Goal: Transaction & Acquisition: Purchase product/service

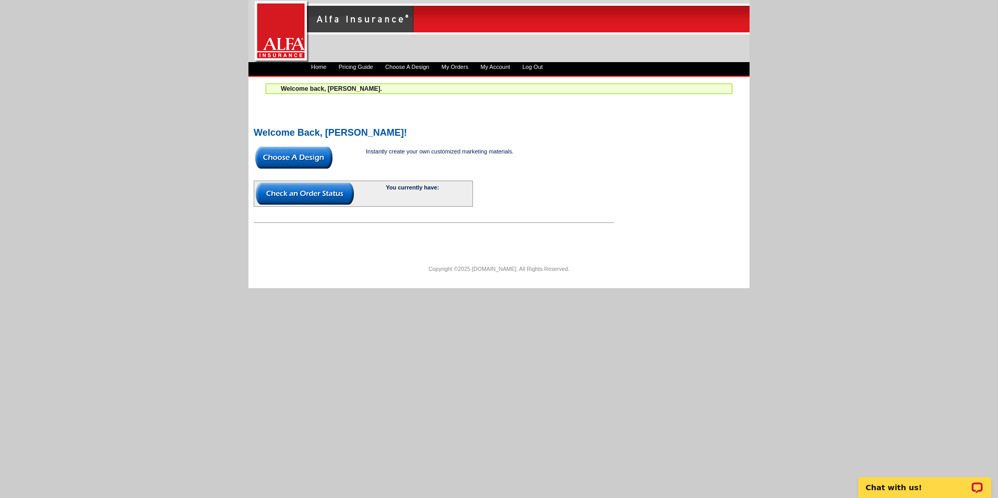
click at [294, 160] on img at bounding box center [293, 158] width 77 height 22
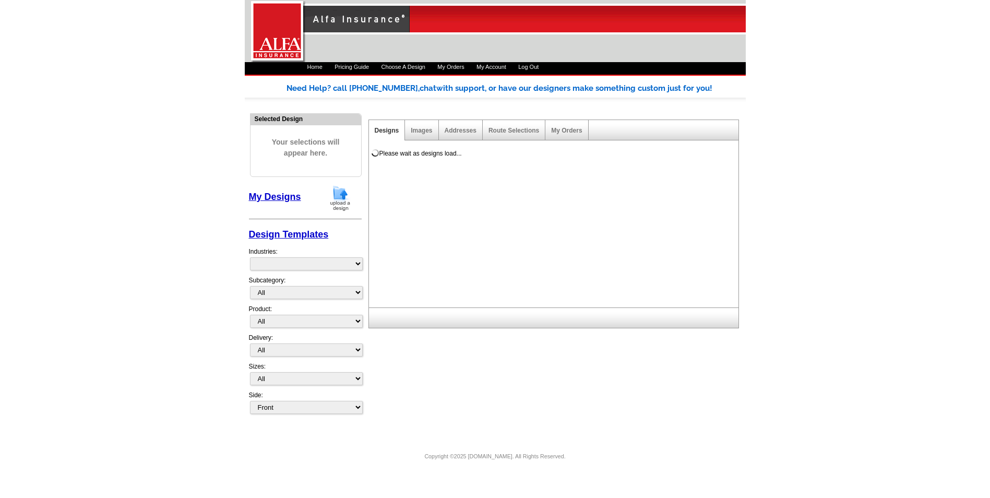
select select "1325"
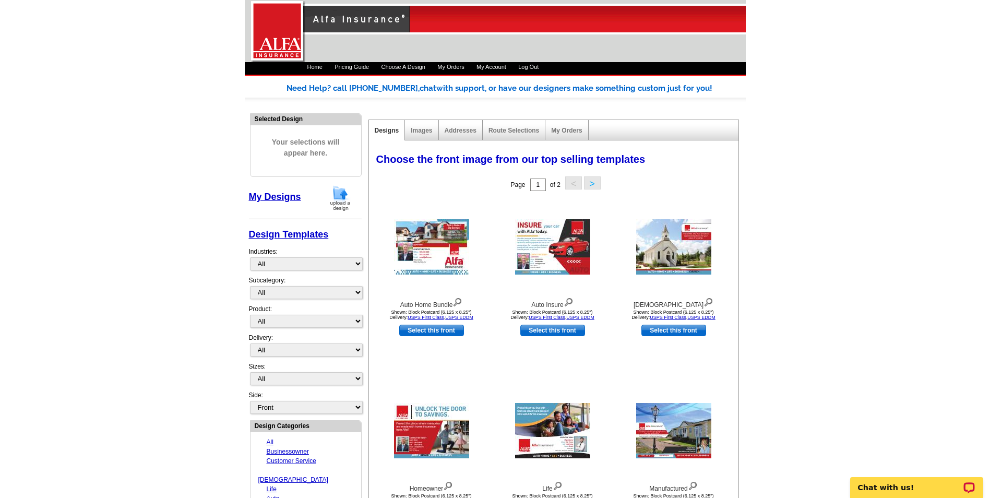
click at [420, 132] on link "Images" at bounding box center [421, 130] width 21 height 7
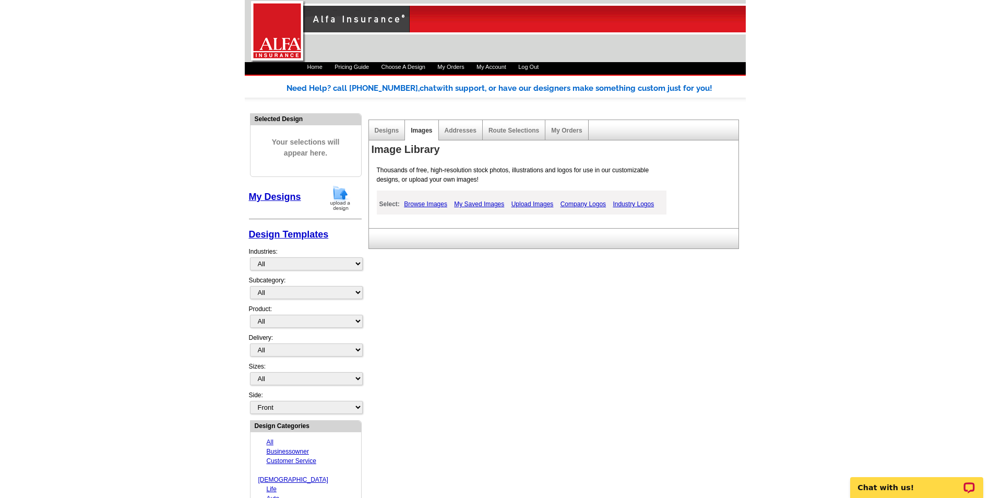
click at [433, 202] on link "Browse Images" at bounding box center [425, 204] width 49 height 13
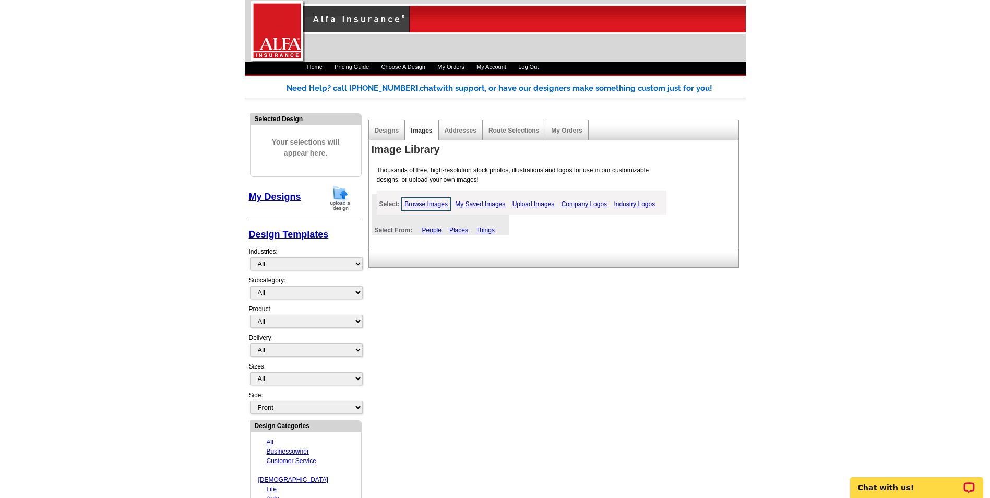
click at [471, 202] on link "My Saved Images" at bounding box center [480, 204] width 55 height 13
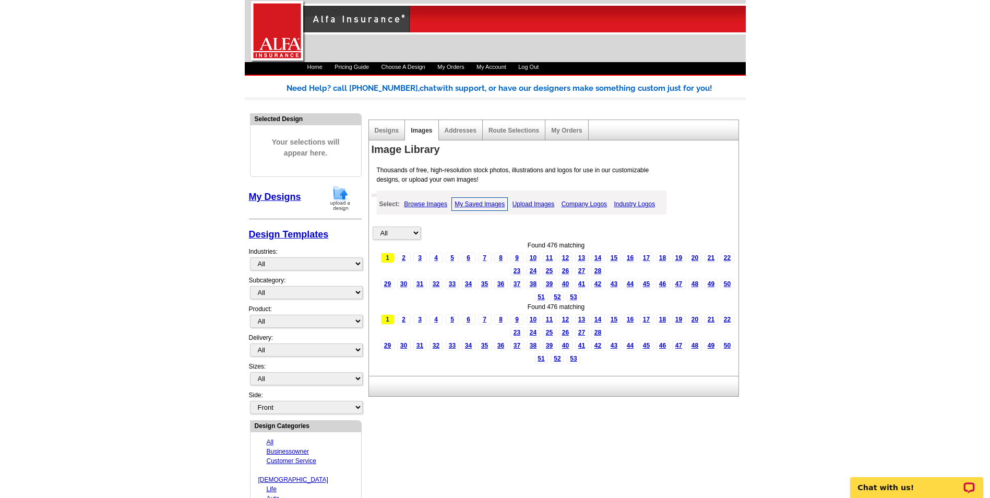
click at [552, 317] on link "11" at bounding box center [550, 319] width 14 height 10
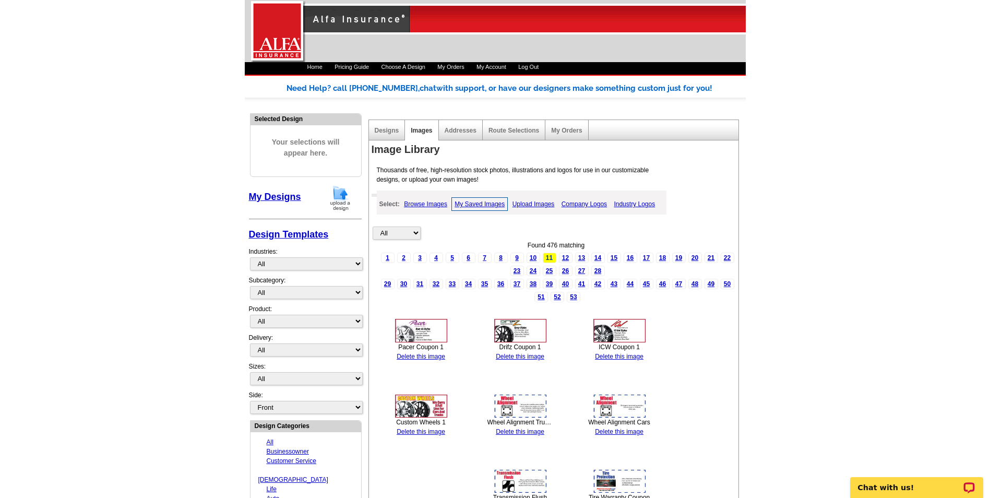
click at [522, 202] on link "Upload Images" at bounding box center [534, 204] width 48 height 13
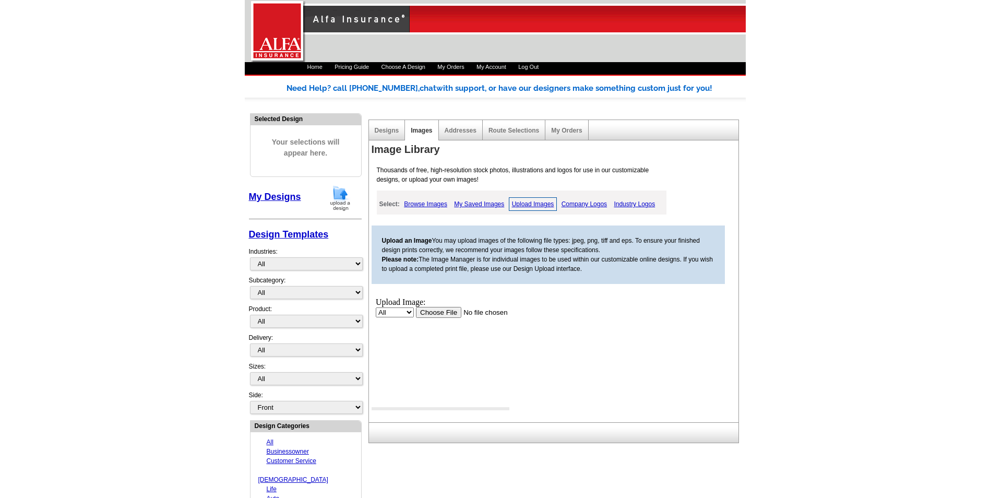
click at [433, 314] on input "file" at bounding box center [482, 312] width 132 height 11
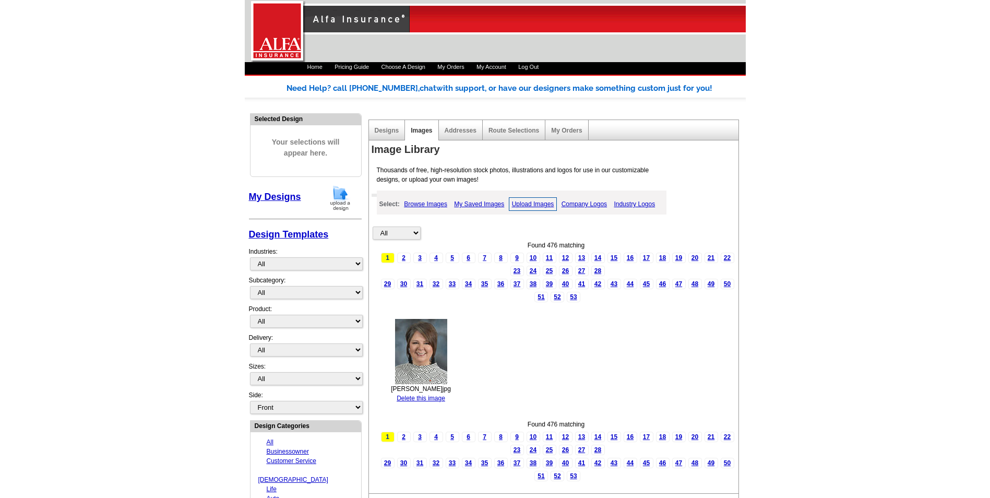
click at [433, 204] on link "Browse Images" at bounding box center [425, 204] width 49 height 13
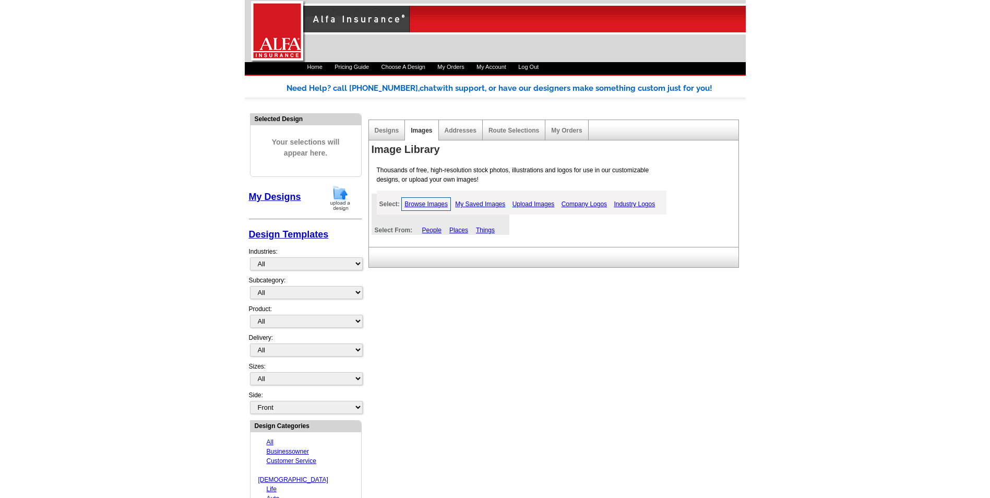
click at [486, 204] on link "My Saved Images" at bounding box center [480, 204] width 55 height 13
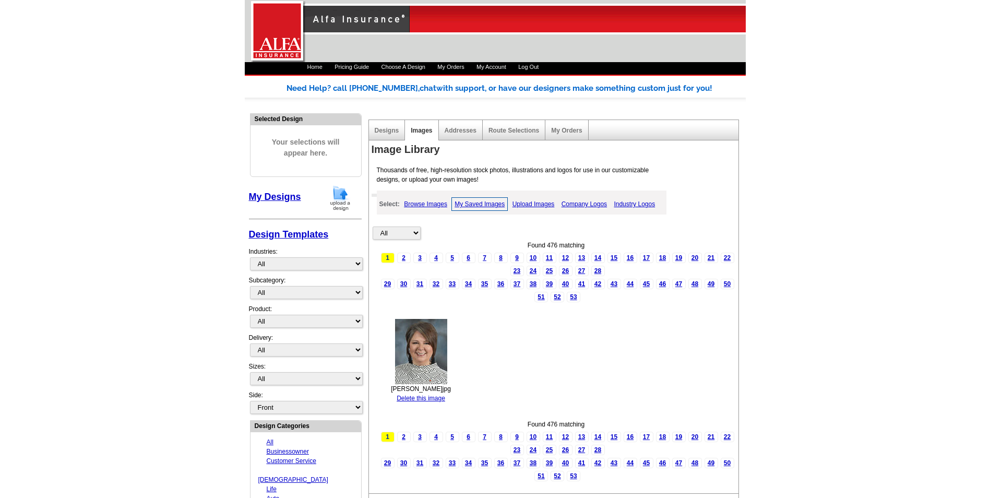
click at [425, 353] on img at bounding box center [421, 351] width 52 height 65
click at [379, 129] on link "Designs" at bounding box center [387, 130] width 25 height 7
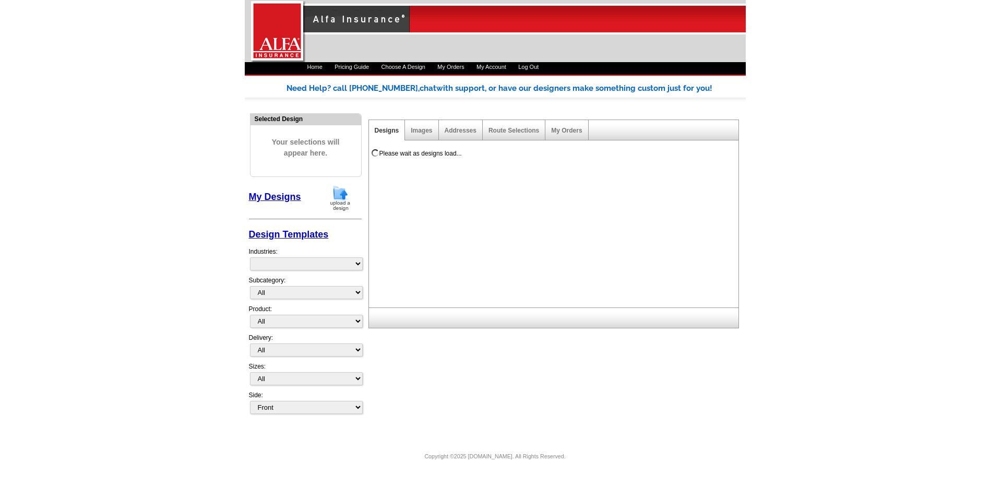
select select "1325"
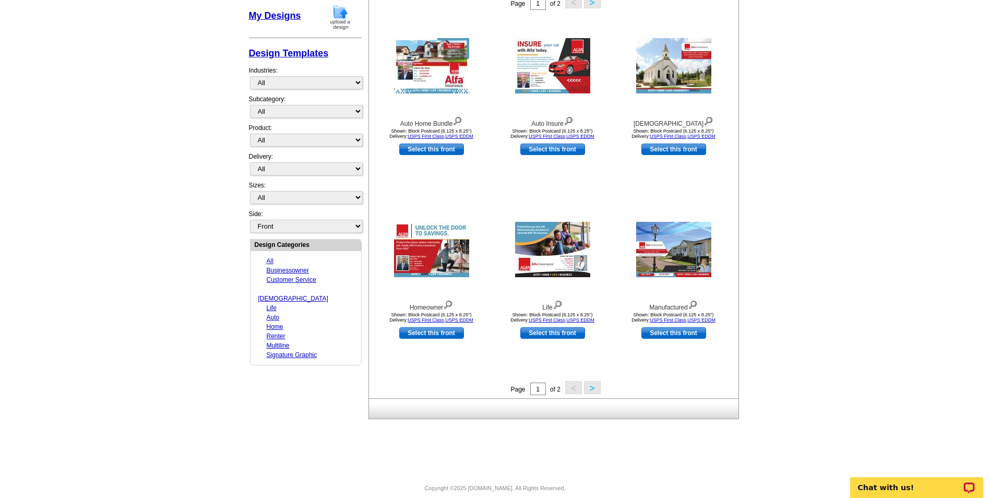
scroll to position [192, 0]
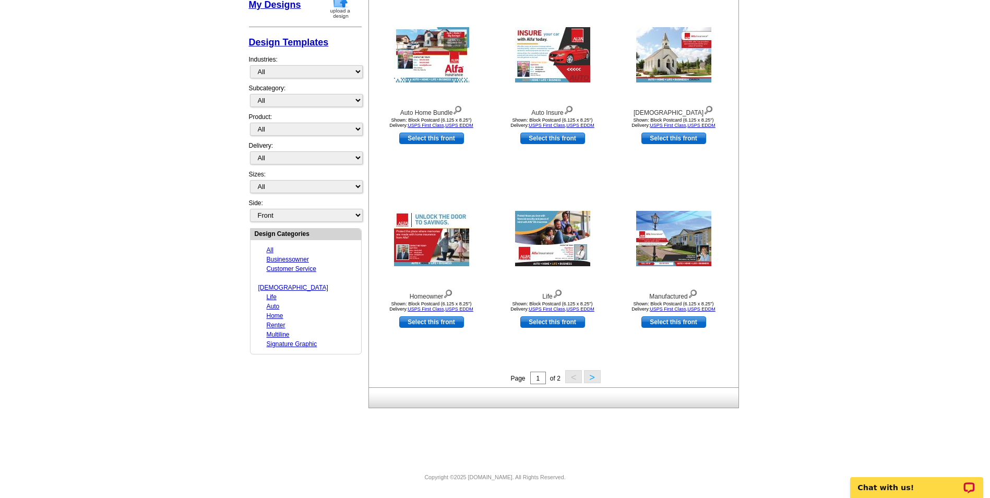
click at [592, 377] on button ">" at bounding box center [592, 376] width 17 height 13
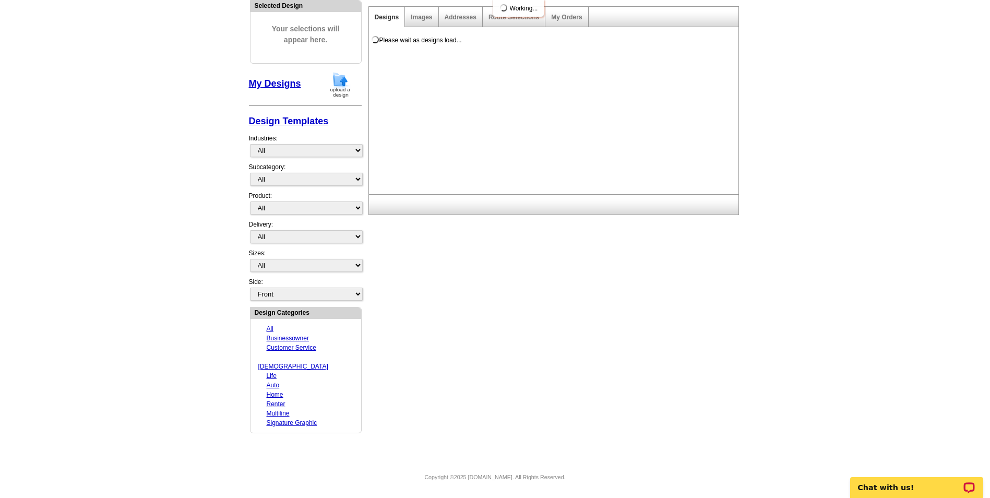
scroll to position [104, 0]
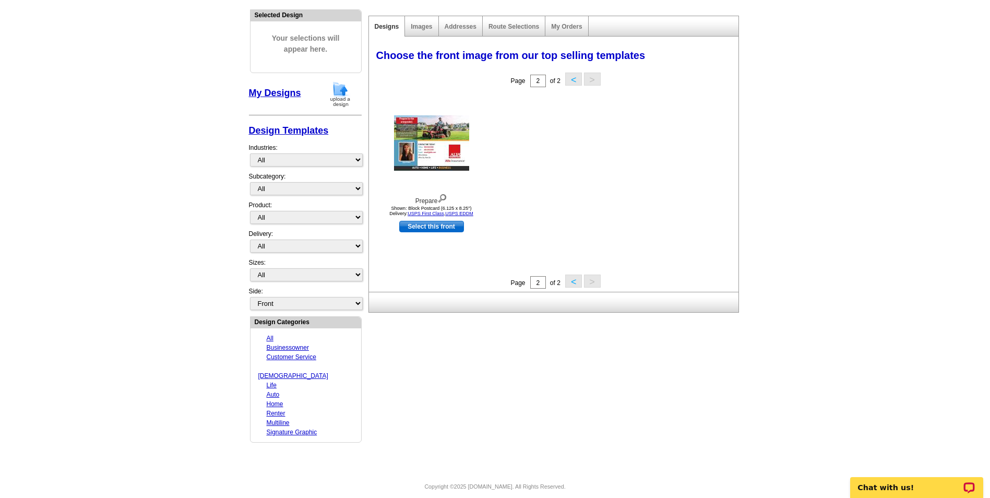
click at [570, 280] on button "<" at bounding box center [573, 281] width 17 height 13
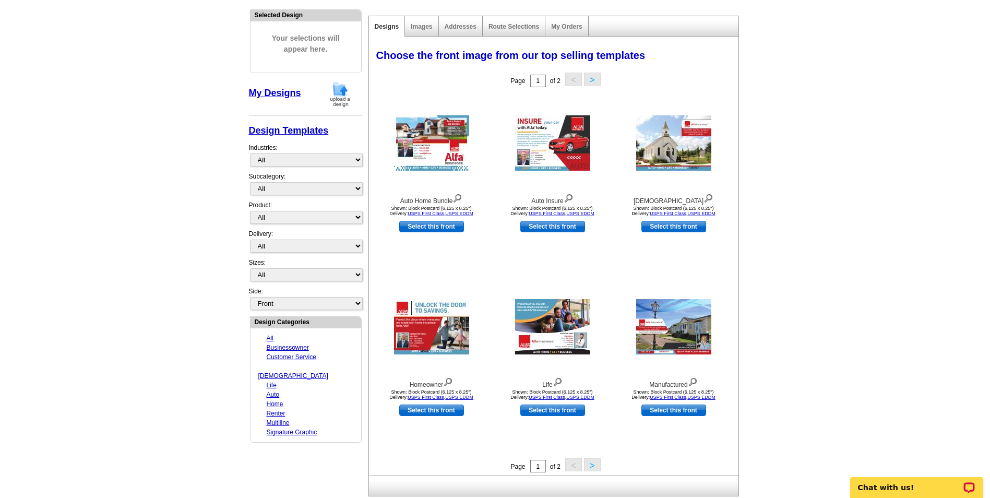
click at [440, 224] on link "Select this front" at bounding box center [431, 226] width 65 height 11
select select "14"
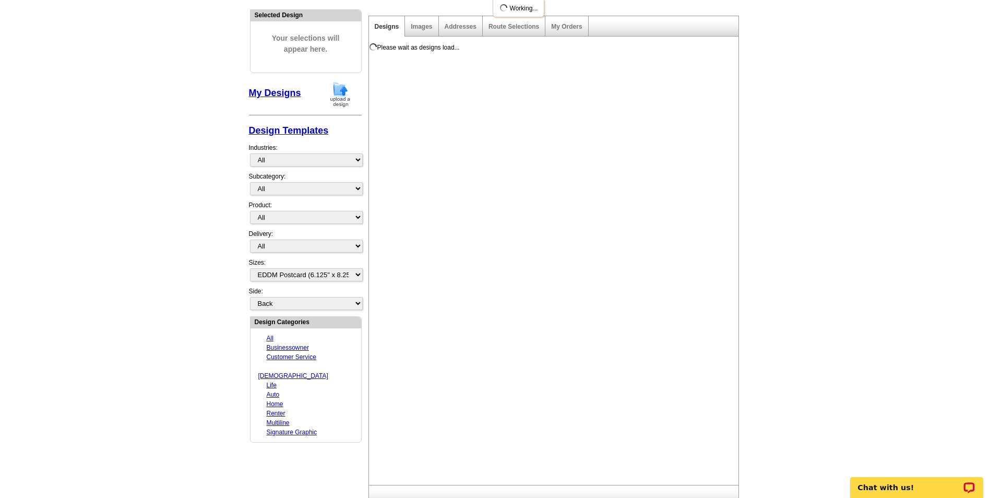
scroll to position [0, 0]
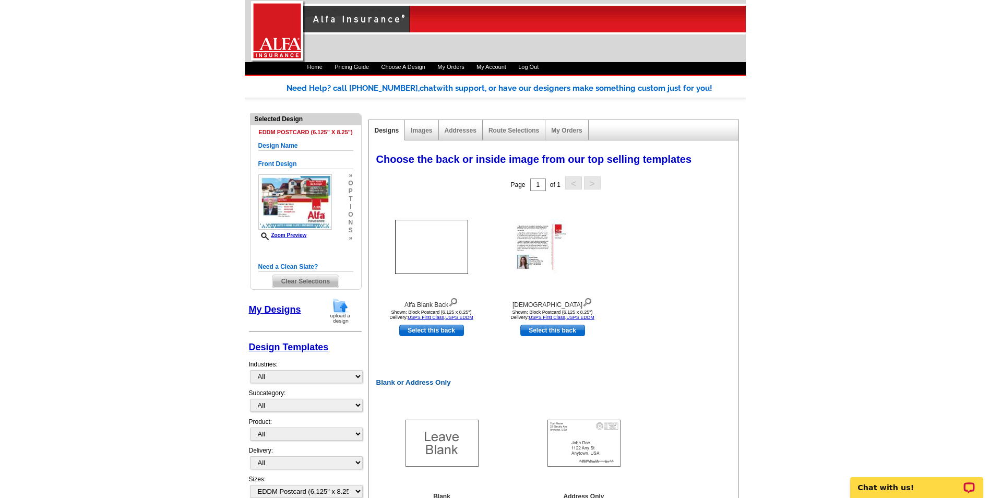
click at [443, 328] on link "Select this back" at bounding box center [431, 330] width 65 height 11
select select "front"
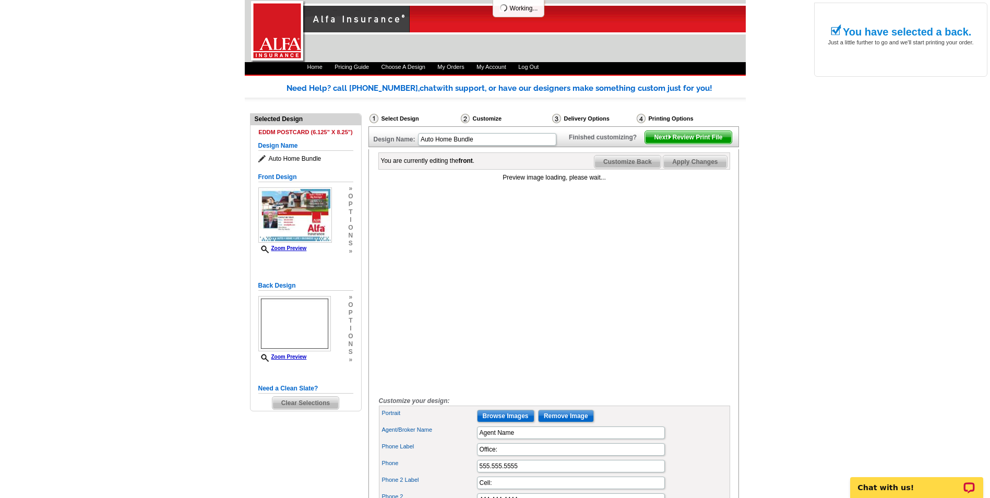
click at [309, 204] on img at bounding box center [295, 214] width 74 height 55
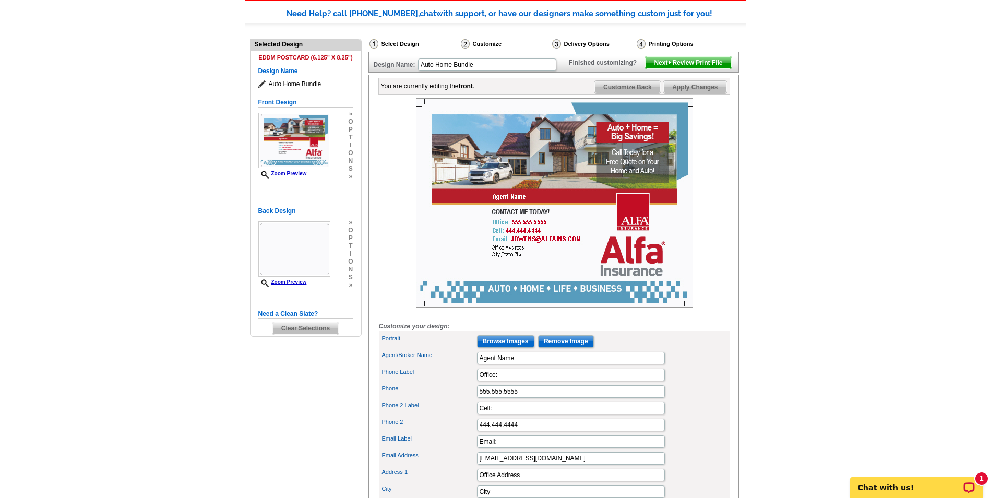
scroll to position [52, 0]
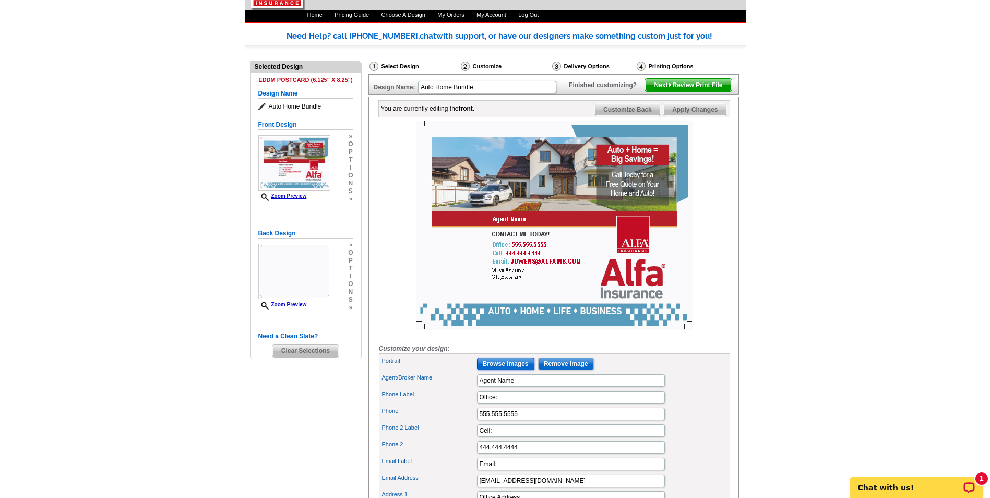
click at [495, 370] on input "Browse Images" at bounding box center [505, 364] width 57 height 13
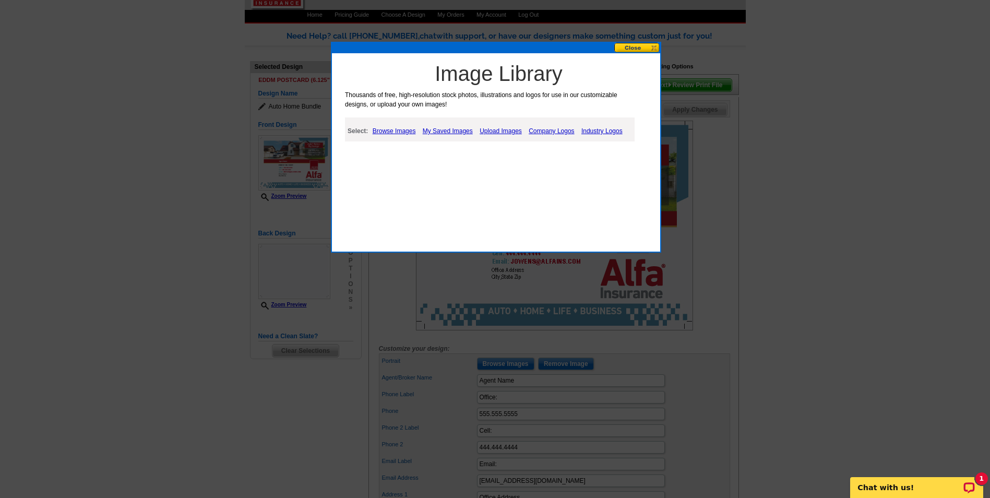
click at [435, 131] on link "My Saved Images" at bounding box center [447, 131] width 55 height 13
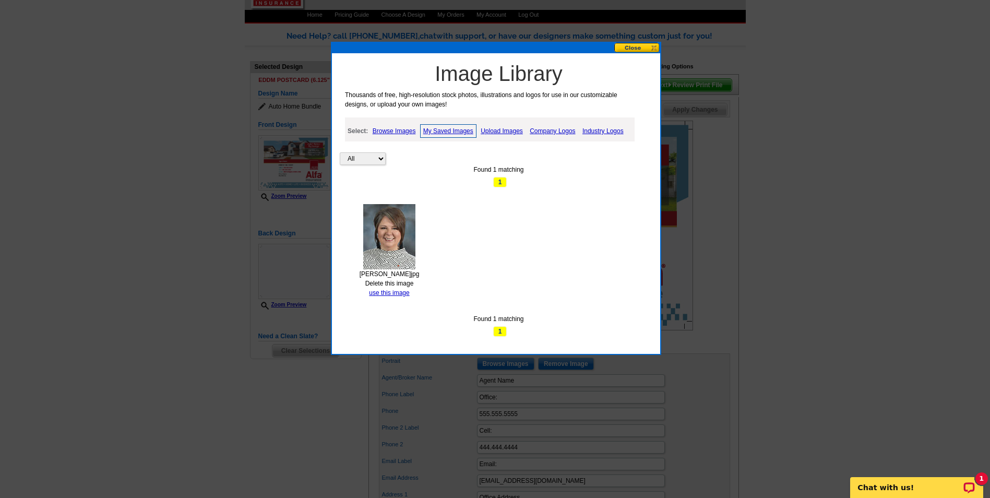
click at [380, 294] on link "use this image" at bounding box center [389, 292] width 40 height 7
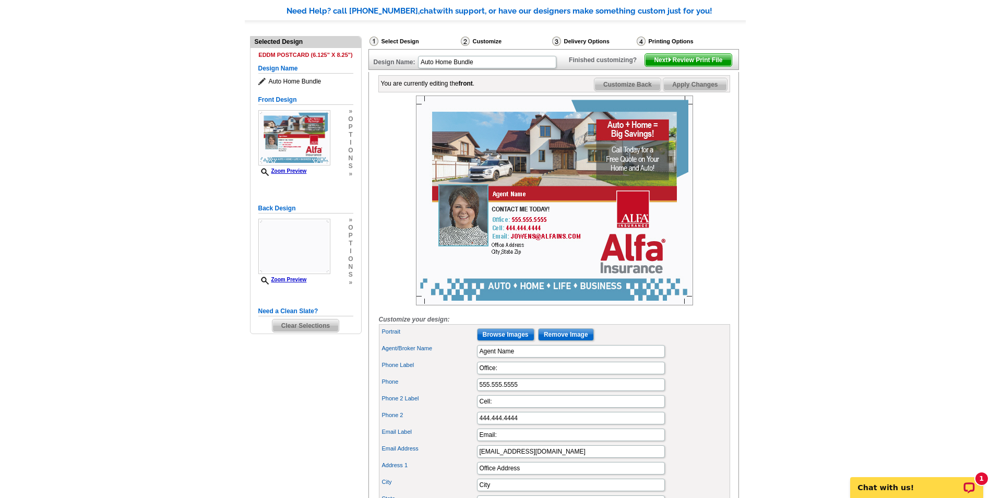
scroll to position [104, 0]
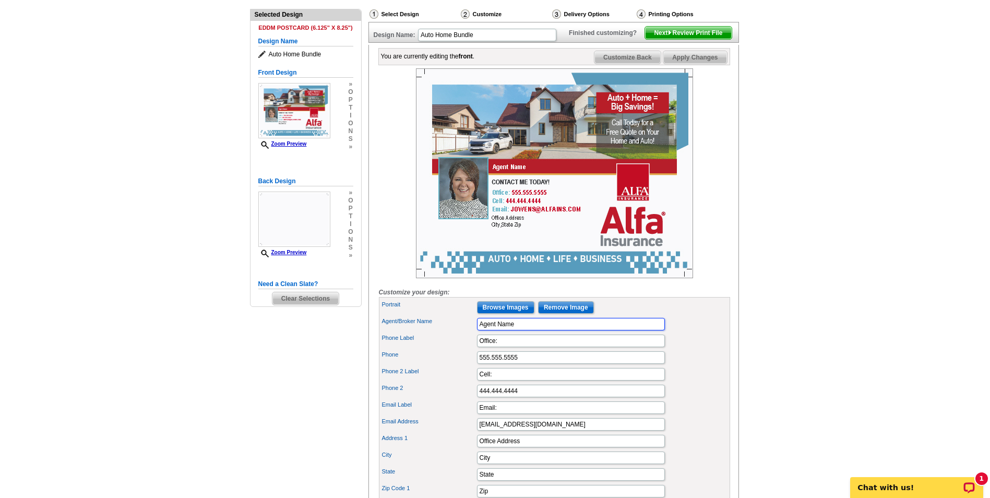
drag, startPoint x: 521, startPoint y: 339, endPoint x: 460, endPoint y: 344, distance: 60.8
click at [461, 333] on div "Agent/Broker Name Agent Name" at bounding box center [554, 324] width 347 height 17
type input "Jennifer L Owens"
click at [519, 347] on input "Office:" at bounding box center [571, 341] width 188 height 13
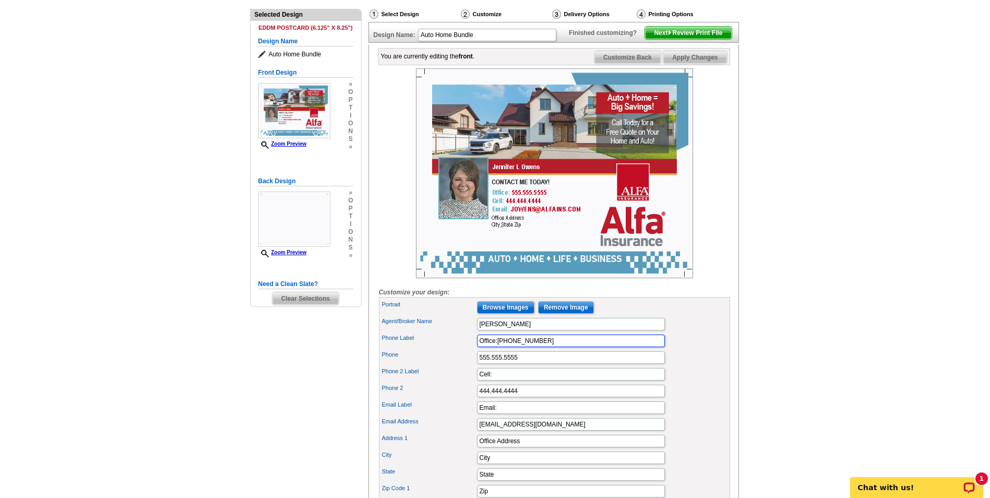
type input "Office:205-648-6061"
drag, startPoint x: 533, startPoint y: 377, endPoint x: 417, endPoint y: 386, distance: 115.7
click at [421, 384] on div "Portrait Browse Images Remove Image Agent/Broker Name Jennifer L Owens Phone La…" at bounding box center [554, 399] width 351 height 205
type input "Cell: 205-913-0684"
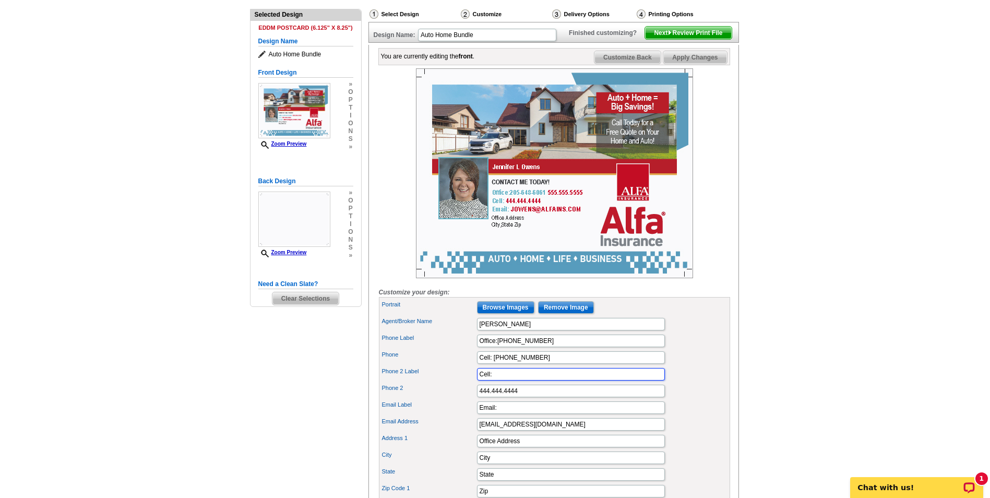
drag, startPoint x: 501, startPoint y: 389, endPoint x: 462, endPoint y: 394, distance: 39.4
click at [464, 383] on div "Phone 2 Label Cell:" at bounding box center [554, 374] width 347 height 17
drag, startPoint x: 531, startPoint y: 406, endPoint x: 441, endPoint y: 406, distance: 90.3
click at [441, 399] on div "Phone 2 444.444.4444" at bounding box center [554, 391] width 347 height 17
drag, startPoint x: 505, startPoint y: 422, endPoint x: 492, endPoint y: 423, distance: 13.1
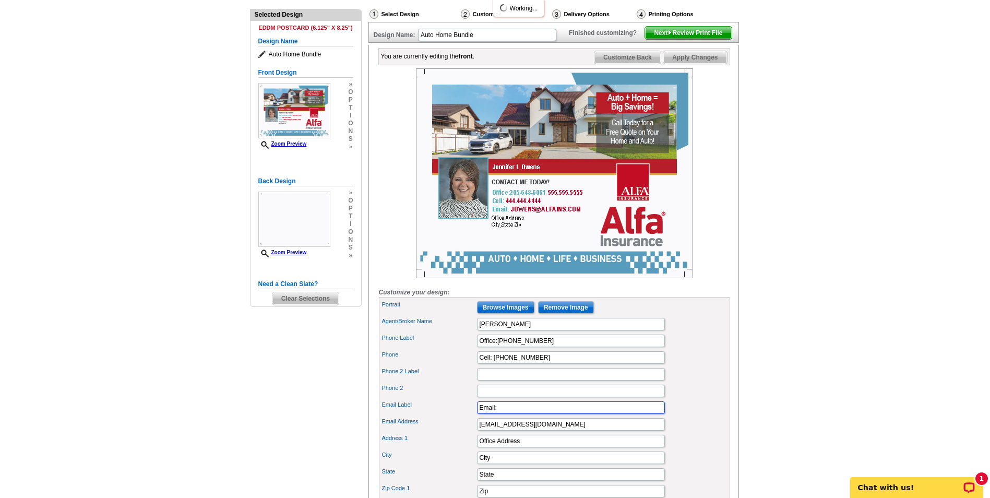
click at [492, 414] on input "Email:" at bounding box center [571, 407] width 188 height 13
click at [521, 414] on input "Email:" at bounding box center [571, 407] width 188 height 13
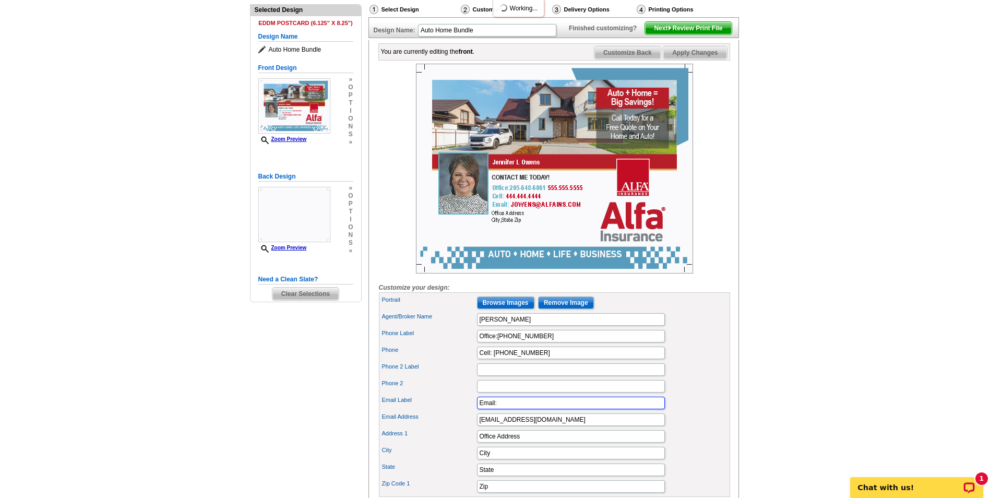
scroll to position [157, 0]
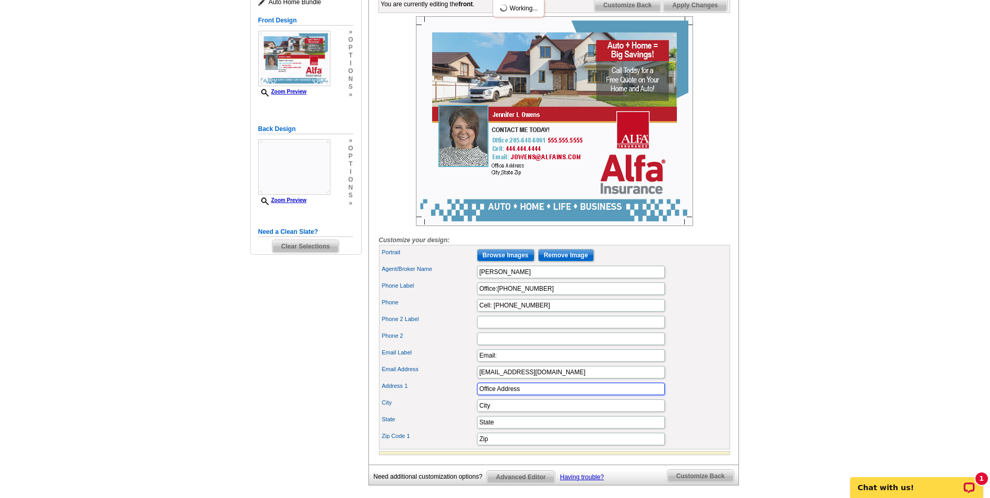
click at [520, 395] on input "Office Address" at bounding box center [571, 389] width 188 height 13
type input "O"
type input "420 Bryan Rd Ste 100"
type input "Dora"
type input "AL"
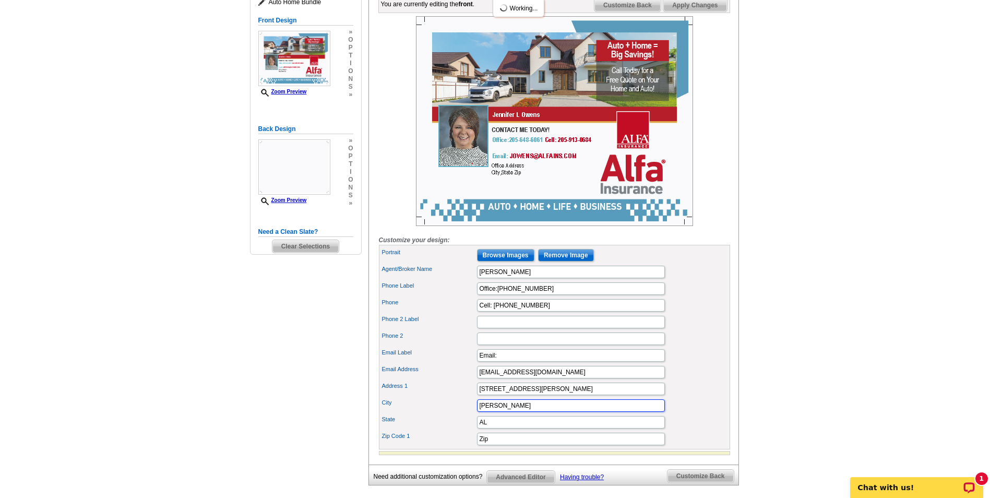
drag, startPoint x: 486, startPoint y: 423, endPoint x: 470, endPoint y: 424, distance: 15.2
click at [470, 414] on div "City Dora" at bounding box center [554, 405] width 347 height 17
type input "Sumiton"
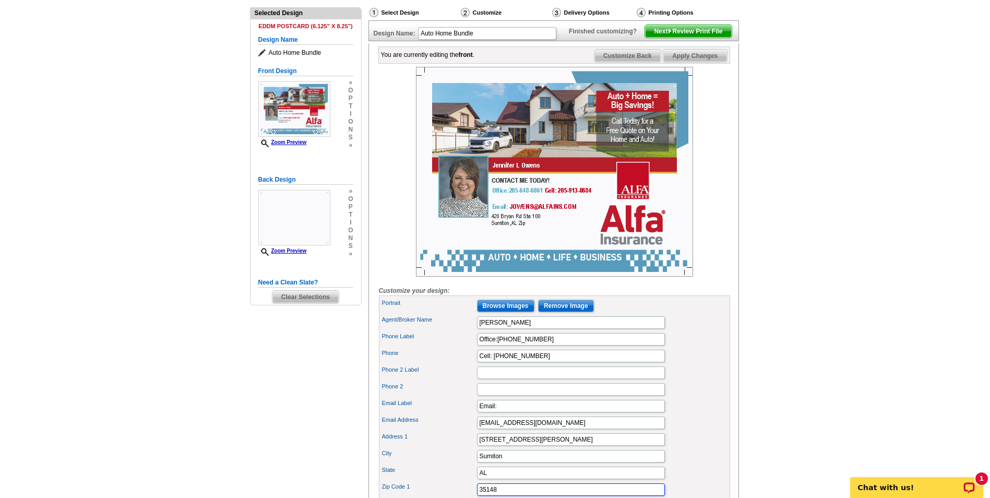
scroll to position [104, 0]
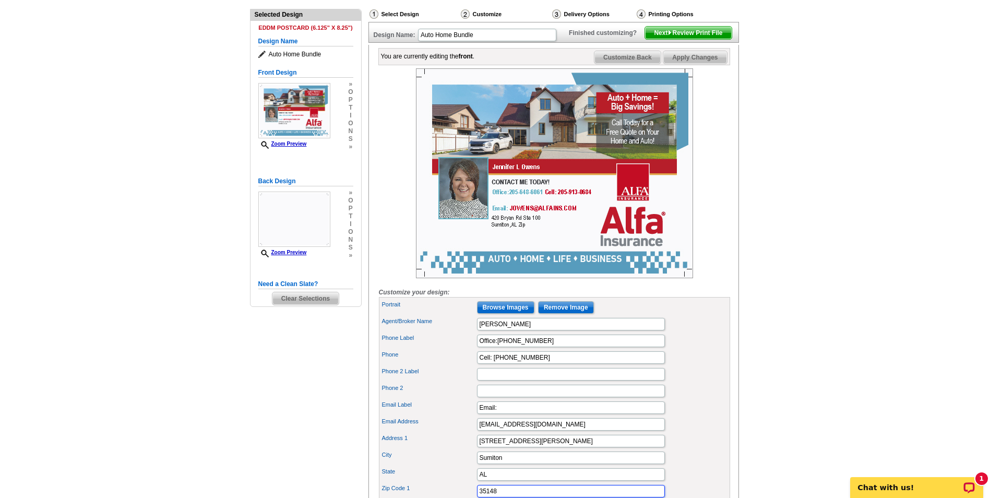
type input "35148"
click at [688, 39] on span "Next Review Print File" at bounding box center [688, 33] width 86 height 13
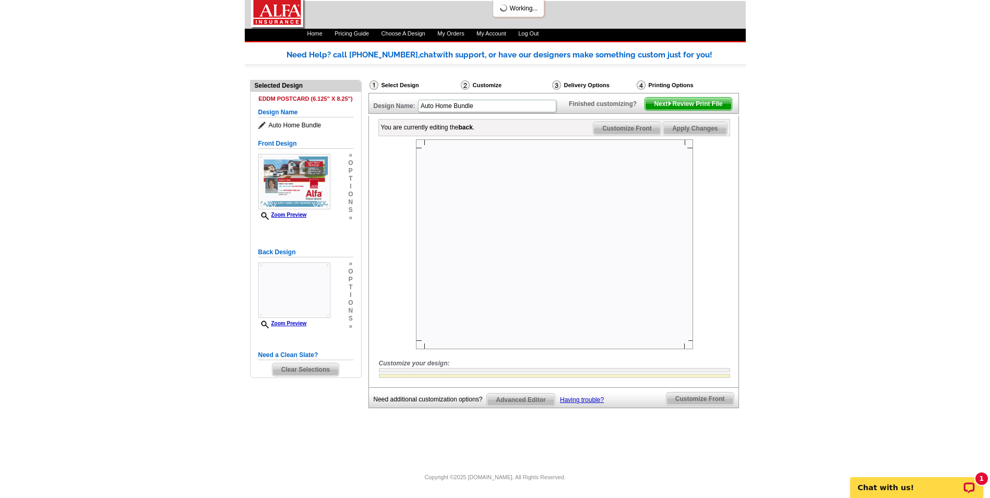
scroll to position [51, 0]
click at [696, 106] on span "Next Review Print File" at bounding box center [688, 104] width 86 height 13
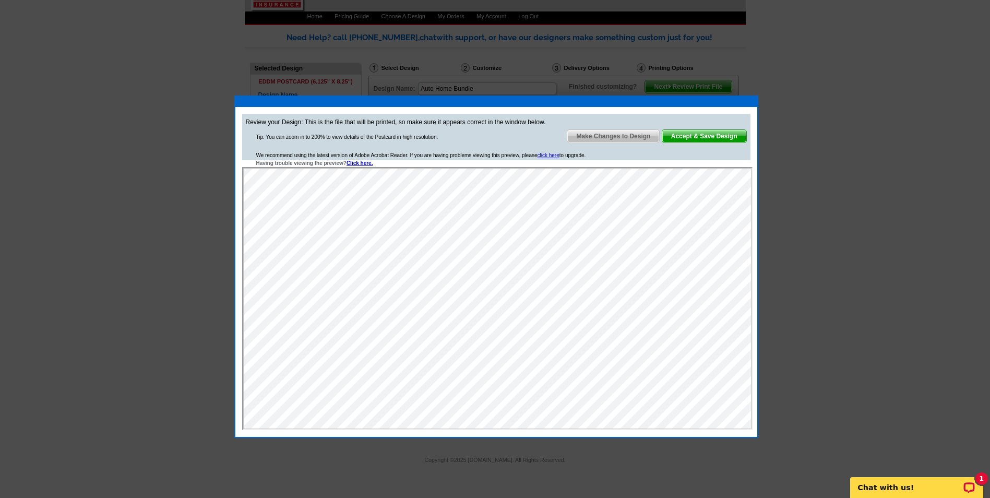
scroll to position [0, 0]
click at [621, 134] on span "Make Changes to Design" at bounding box center [613, 136] width 92 height 13
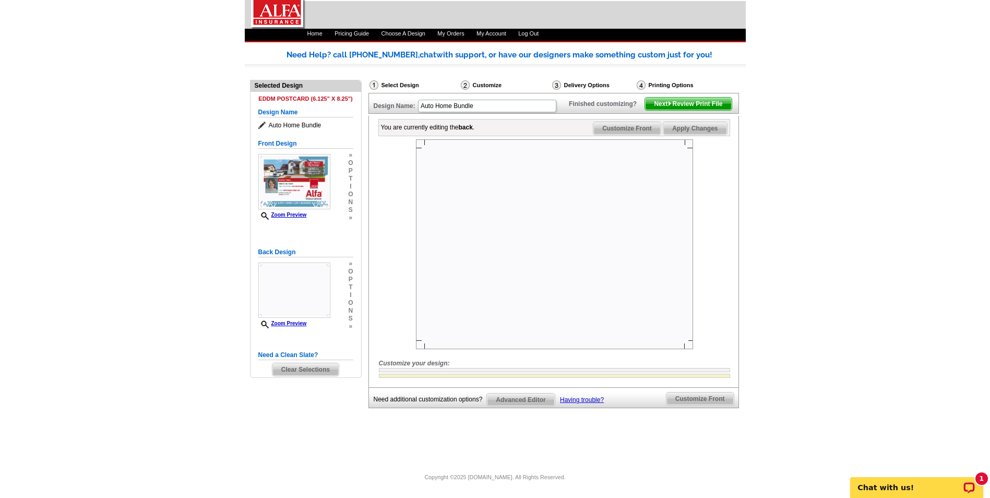
click at [304, 162] on img at bounding box center [294, 181] width 72 height 55
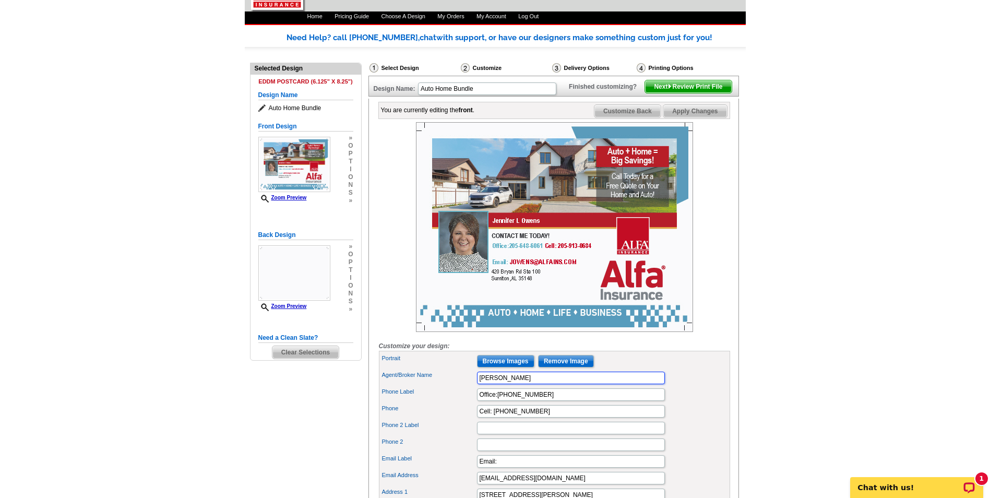
click at [551, 384] on input "Jennifer L Owens" at bounding box center [571, 378] width 188 height 13
click at [672, 93] on span "Next Review Print File" at bounding box center [688, 86] width 86 height 13
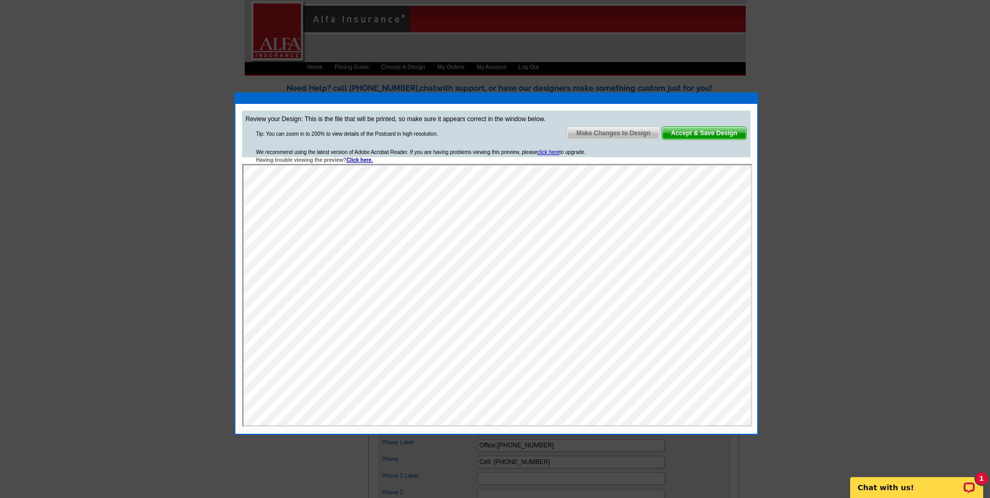
click at [624, 134] on span "Make Changes to Design" at bounding box center [613, 133] width 92 height 13
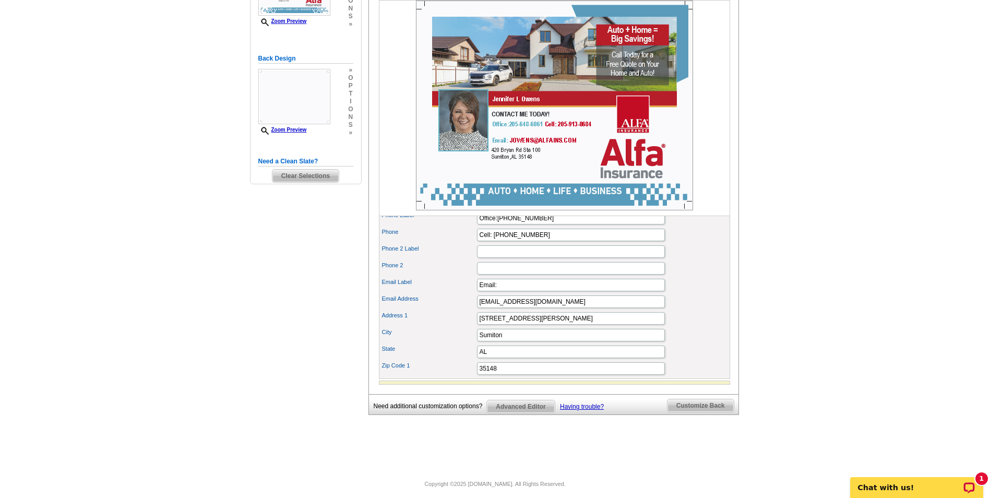
scroll to position [147, 0]
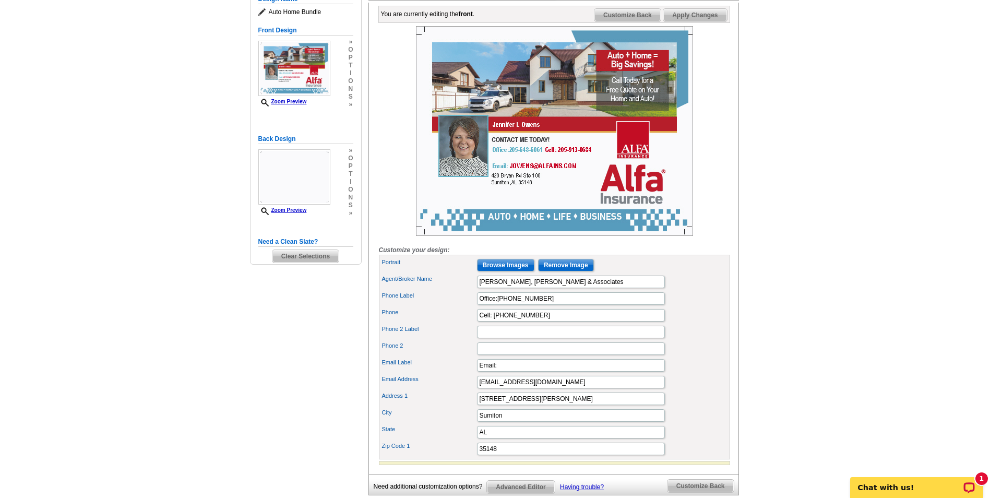
click at [685, 21] on span "Apply Changes" at bounding box center [695, 15] width 63 height 13
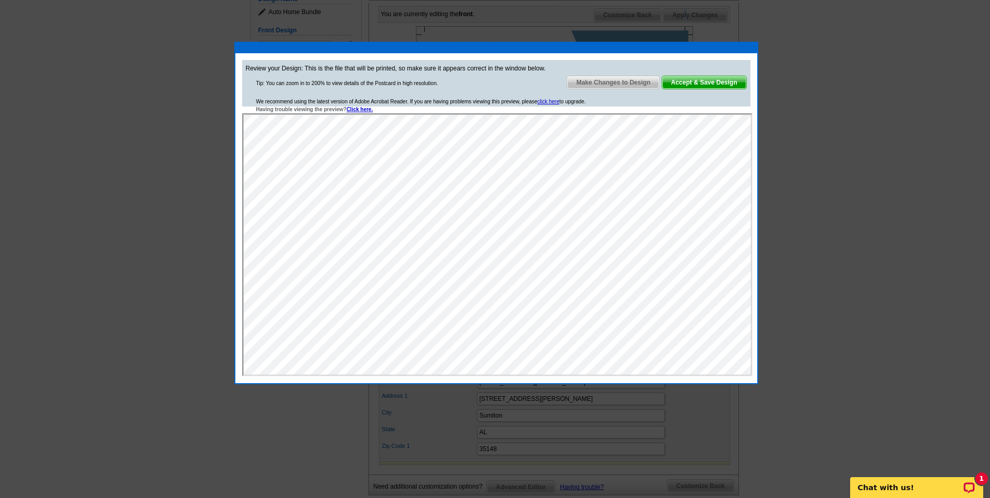
scroll to position [0, 0]
click at [631, 88] on span "Make Changes to Design" at bounding box center [613, 82] width 92 height 13
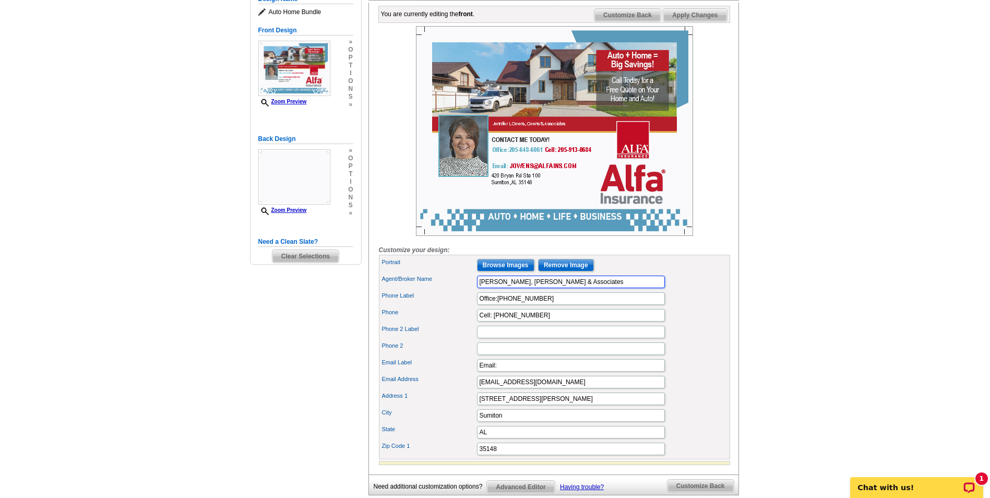
drag, startPoint x: 602, startPoint y: 305, endPoint x: 528, endPoint y: 299, distance: 73.8
click at [528, 288] on input "Jennifer L Owens, Owens & Associates" at bounding box center [571, 282] width 188 height 13
type input "Jennifer L Owens"
click at [704, 21] on span "Apply Changes" at bounding box center [695, 15] width 63 height 13
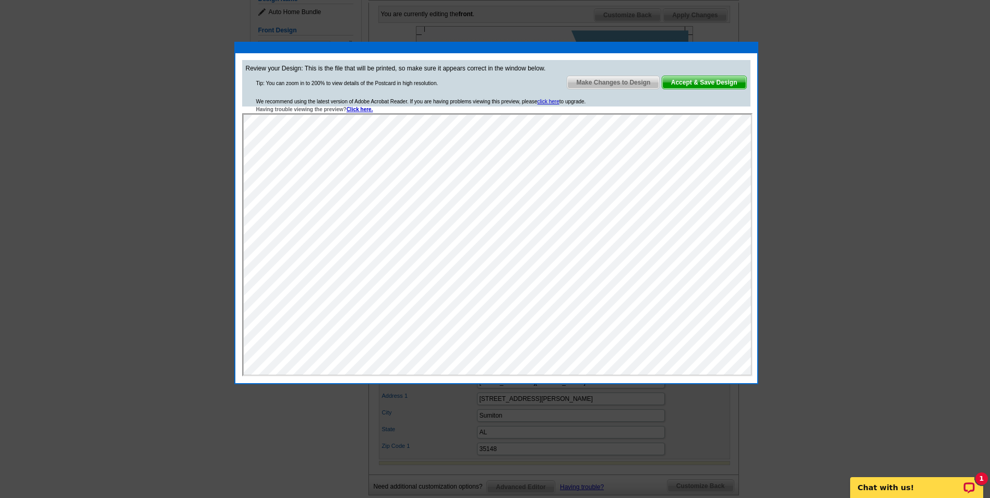
click at [708, 80] on span "Accept & Save Design" at bounding box center [704, 82] width 84 height 13
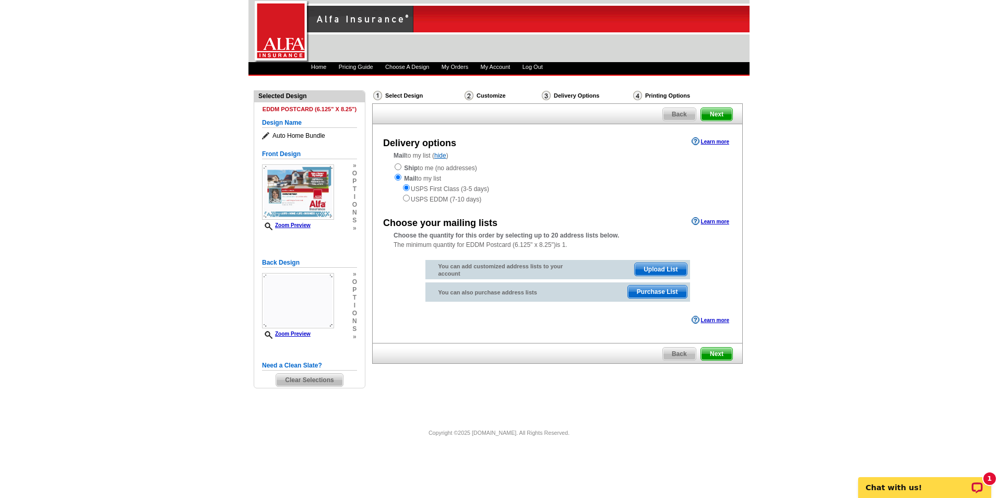
click at [657, 292] on span "Purchase List" at bounding box center [657, 292] width 59 height 13
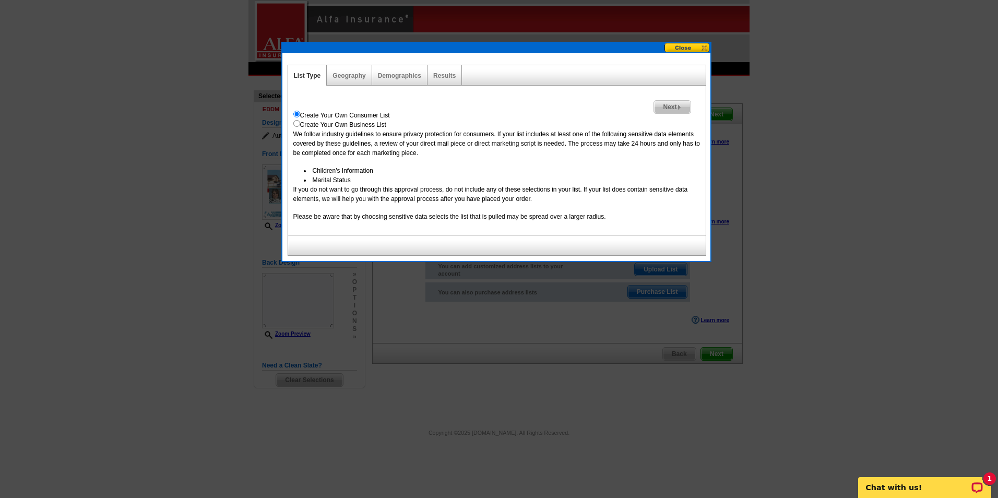
click at [352, 77] on link "Geography" at bounding box center [349, 75] width 33 height 7
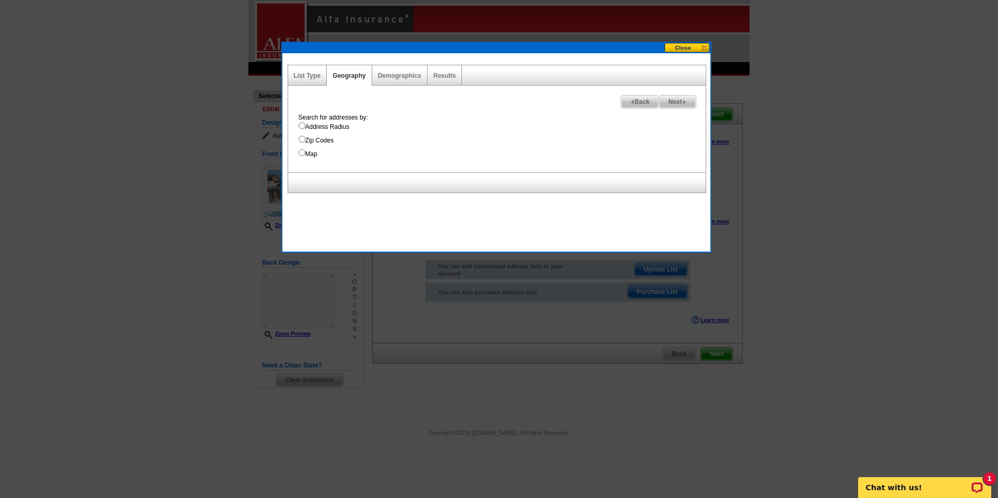
click at [299, 139] on input "Zip Codes" at bounding box center [302, 139] width 7 height 7
radio input "true"
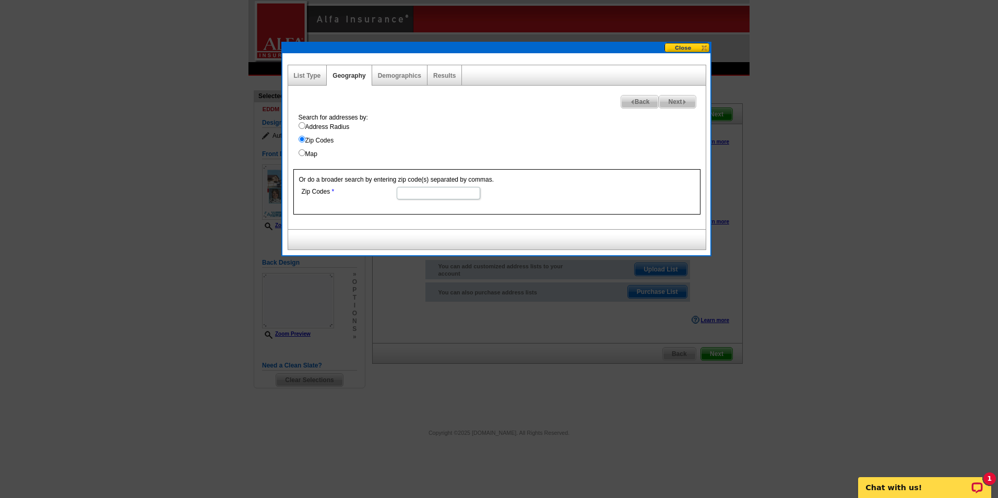
click at [409, 194] on input "Zip Codes" at bounding box center [439, 193] width 84 height 13
type input "35148"
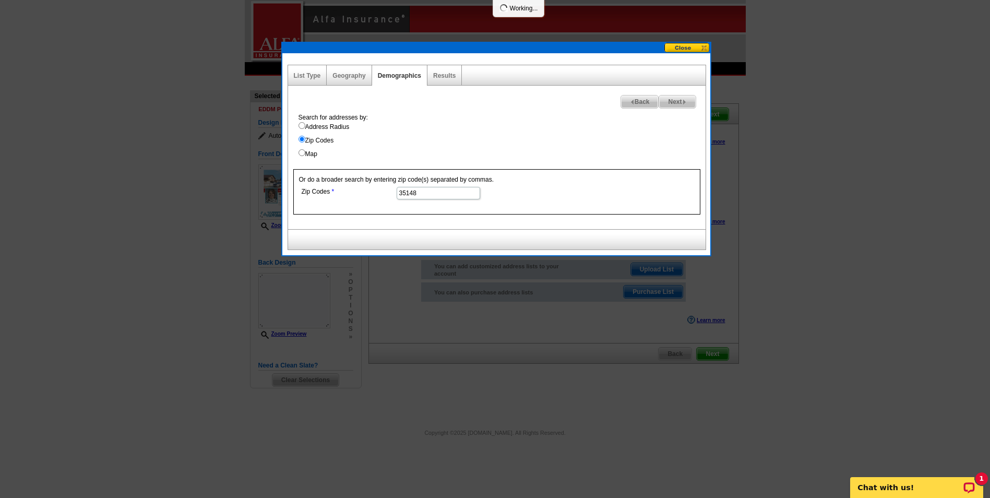
select select
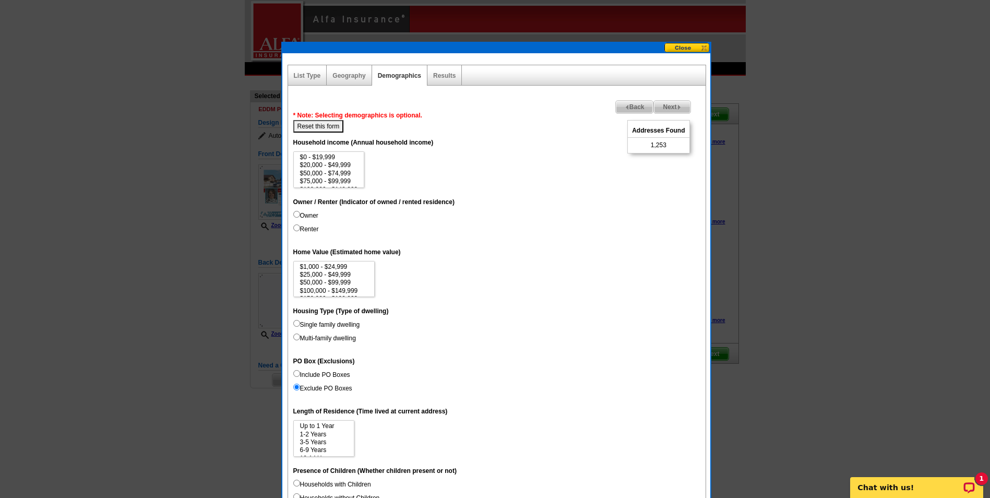
click at [293, 214] on input "Owner" at bounding box center [296, 214] width 7 height 7
radio input "true"
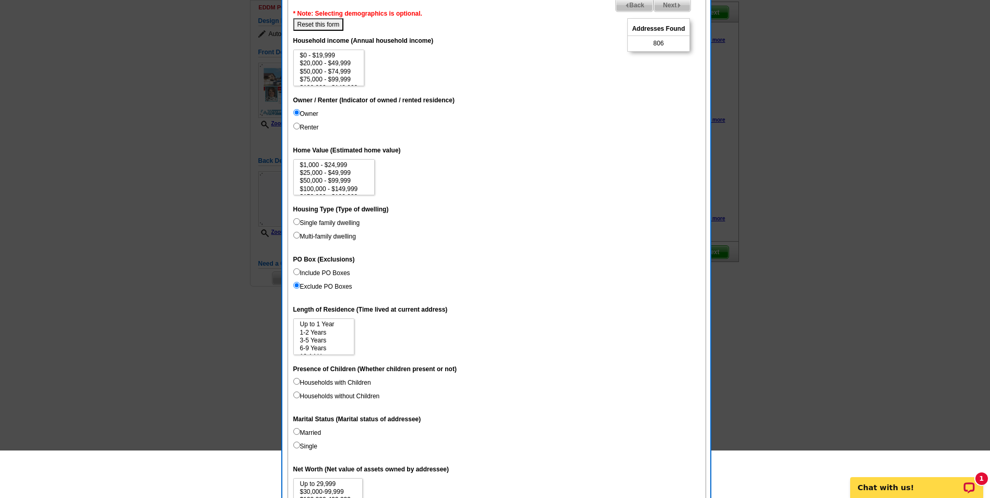
scroll to position [104, 0]
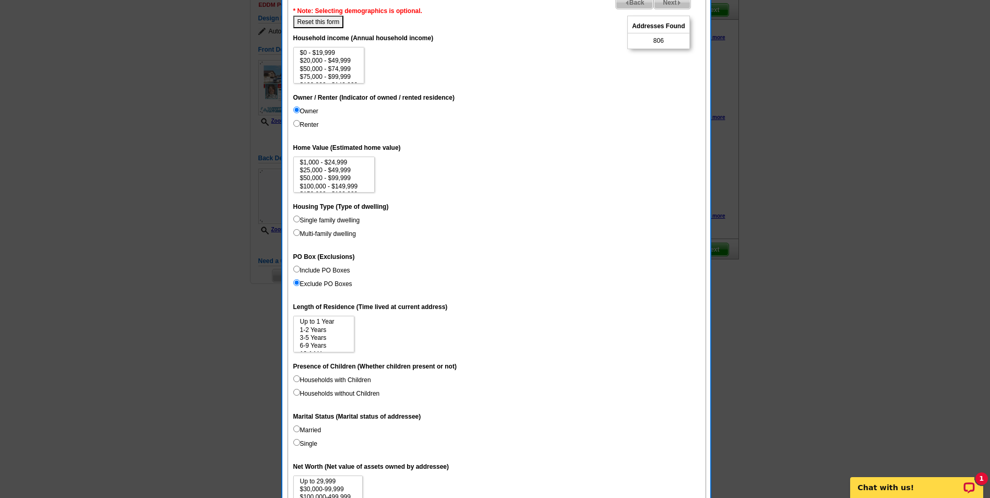
click at [298, 218] on input "Single family dwelling" at bounding box center [296, 219] width 7 height 7
radio input "true"
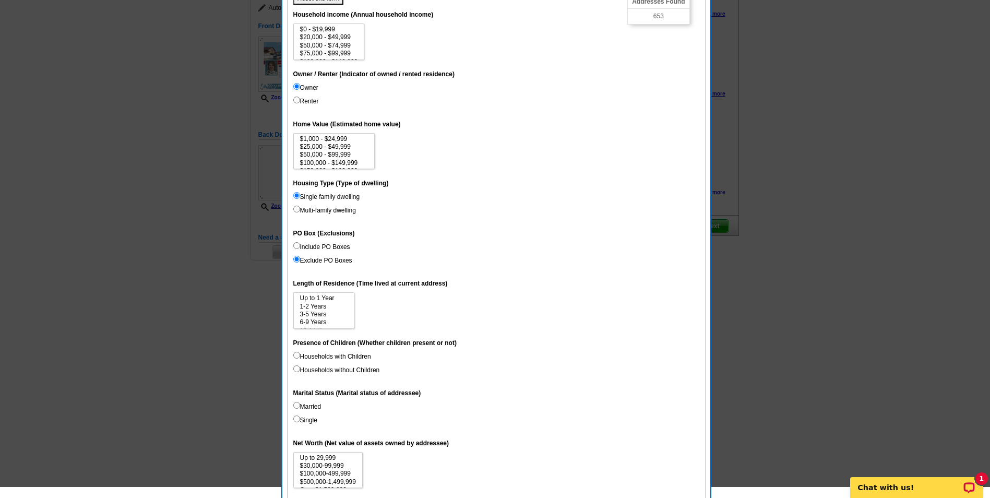
scroll to position [157, 0]
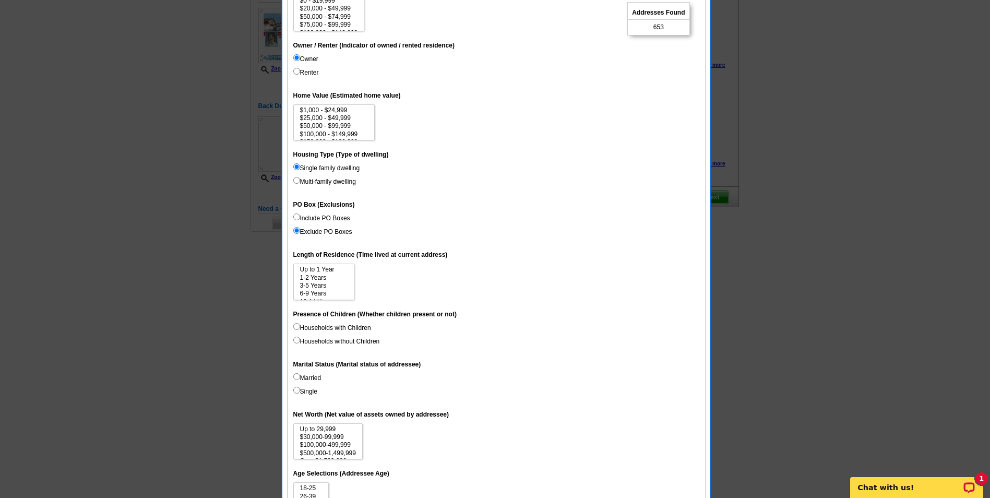
click at [293, 216] on input "Include PO Boxes" at bounding box center [296, 217] width 7 height 7
radio input "true"
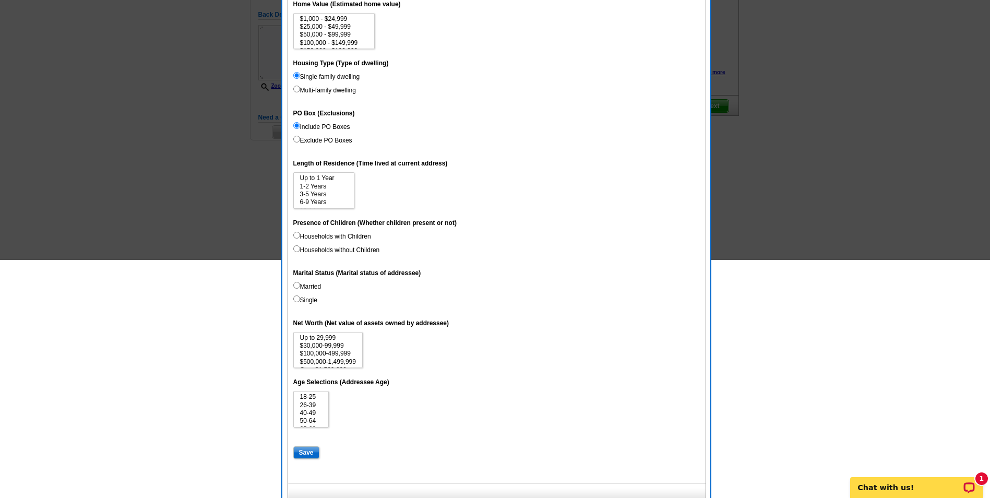
scroll to position [260, 0]
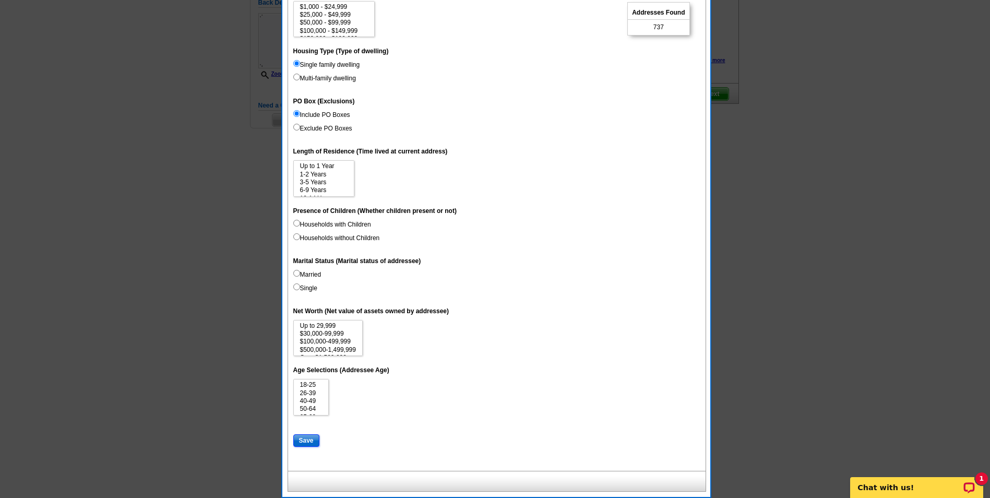
click at [300, 439] on input "Save" at bounding box center [306, 440] width 26 height 13
select select
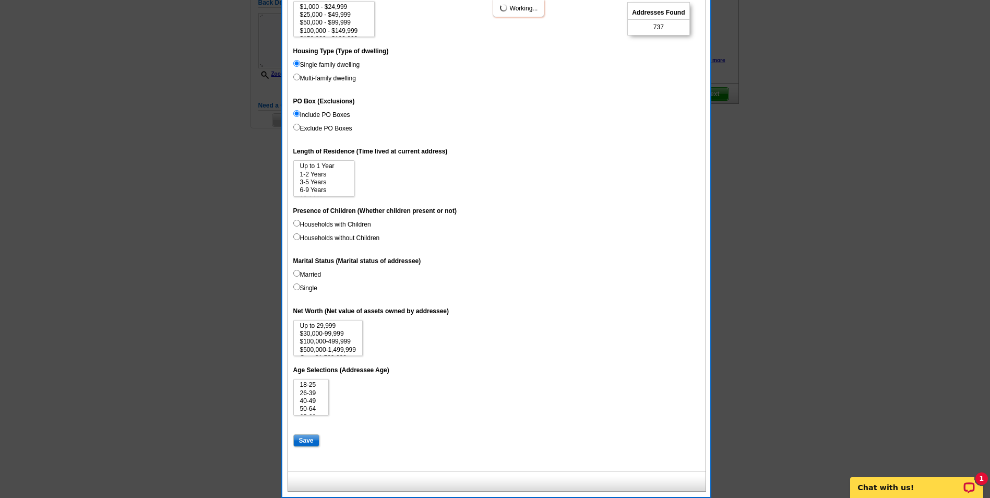
select select
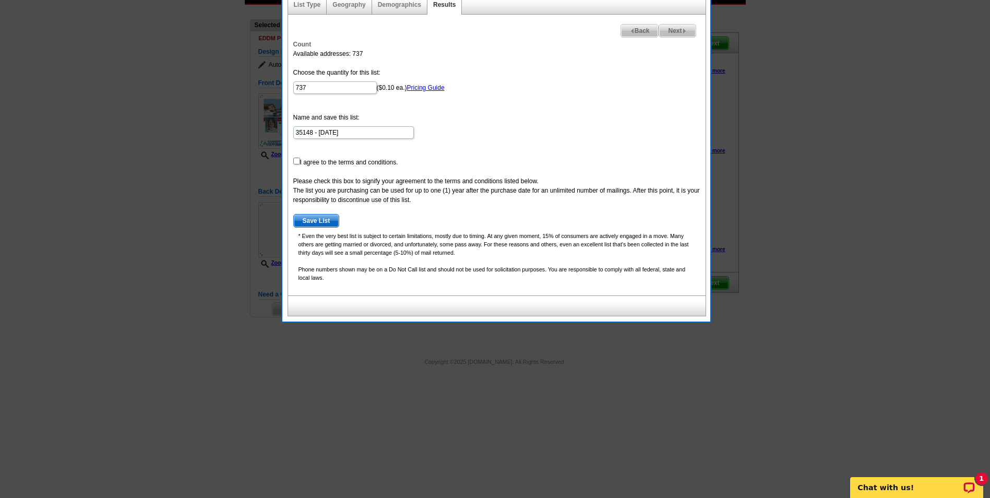
scroll to position [51, 0]
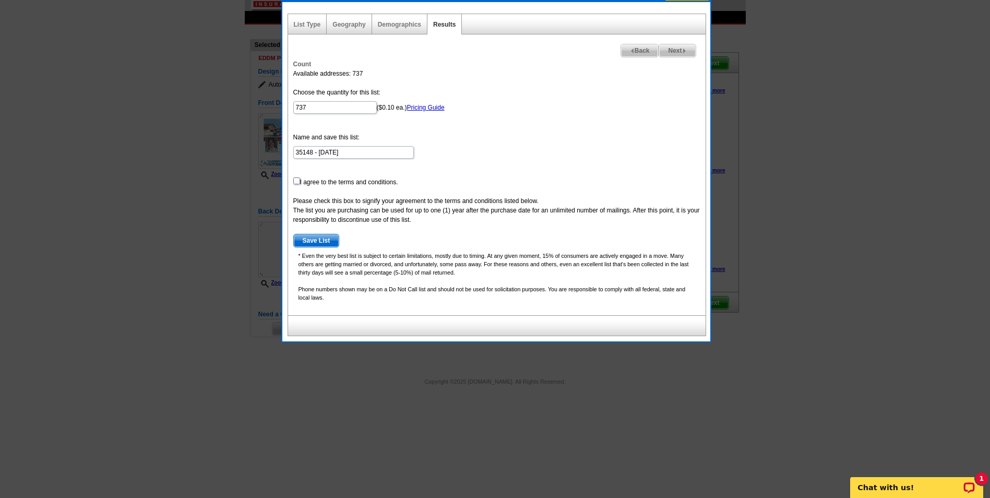
click at [296, 181] on input "checkbox" at bounding box center [296, 181] width 7 height 7
checkbox input "true"
click at [314, 243] on span "Save List" at bounding box center [316, 240] width 45 height 13
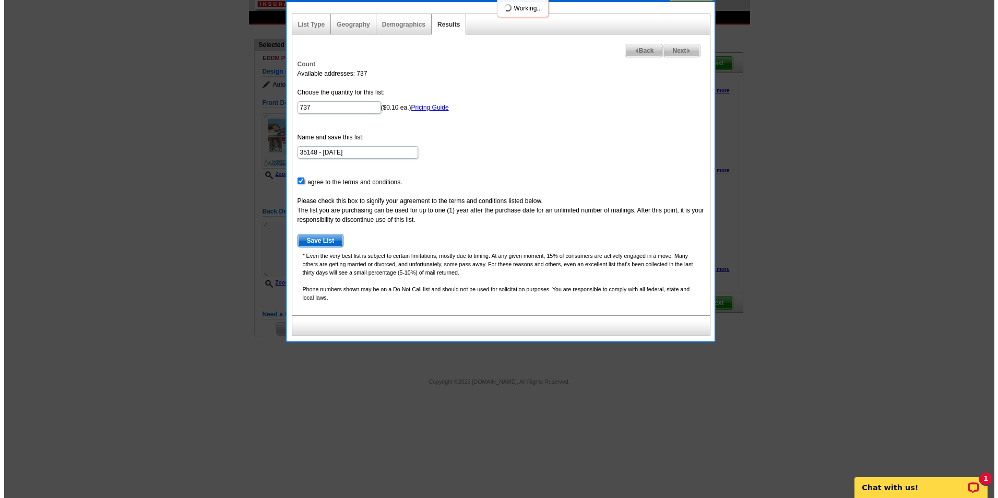
scroll to position [0, 0]
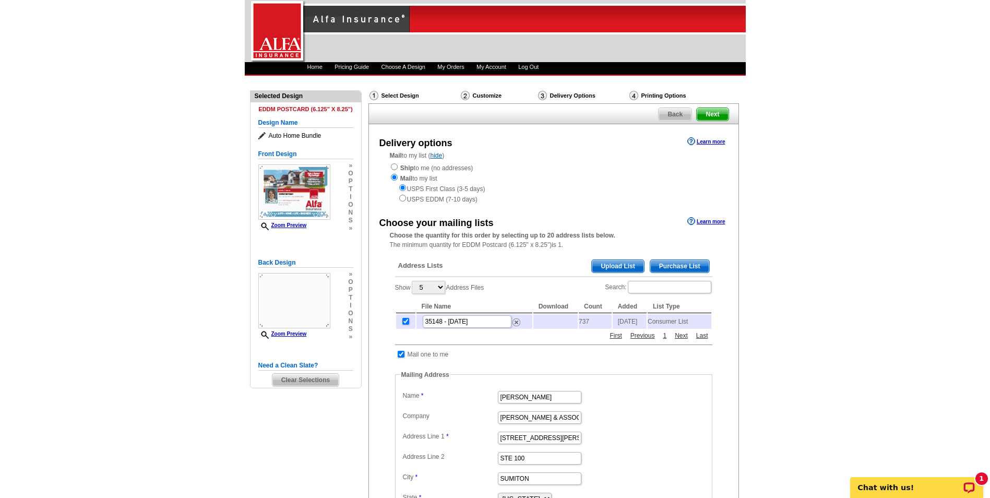
click at [668, 267] on span "Purchase List" at bounding box center [679, 266] width 59 height 13
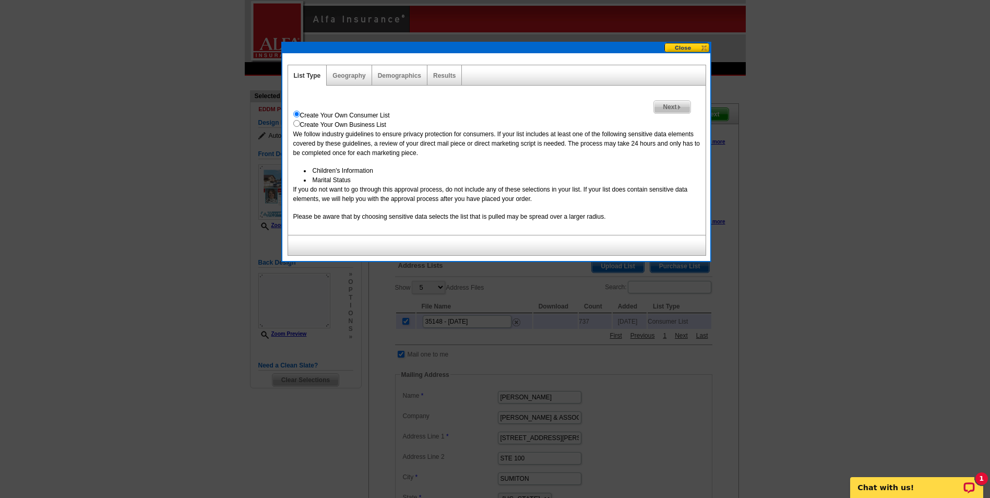
click at [346, 73] on link "Geography" at bounding box center [349, 75] width 33 height 7
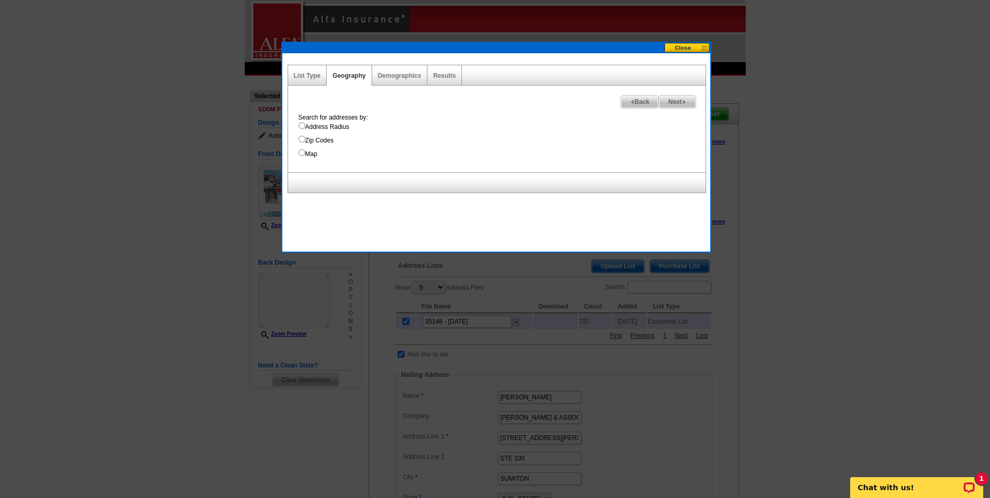
click at [299, 137] on input "Zip Codes" at bounding box center [302, 139] width 7 height 7
radio input "true"
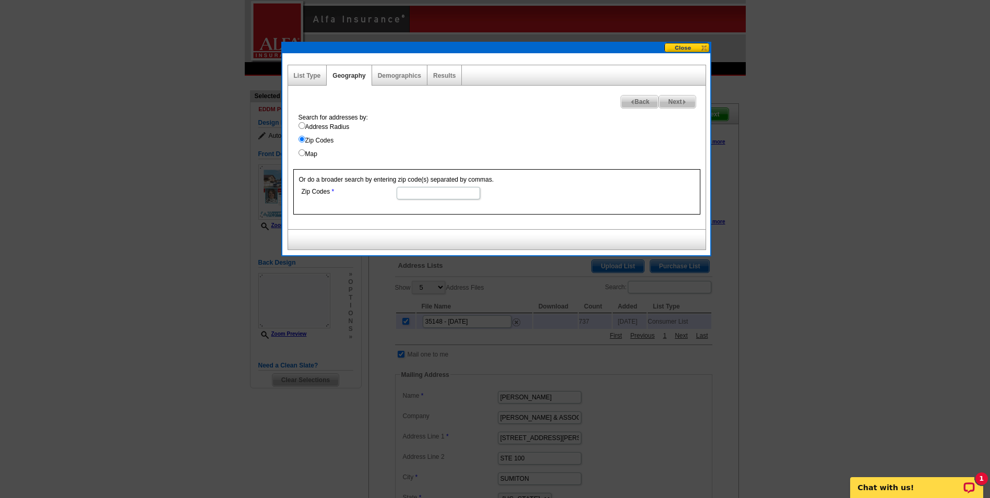
click at [413, 196] on input "Zip Codes" at bounding box center [439, 193] width 84 height 13
type input "35062"
select select
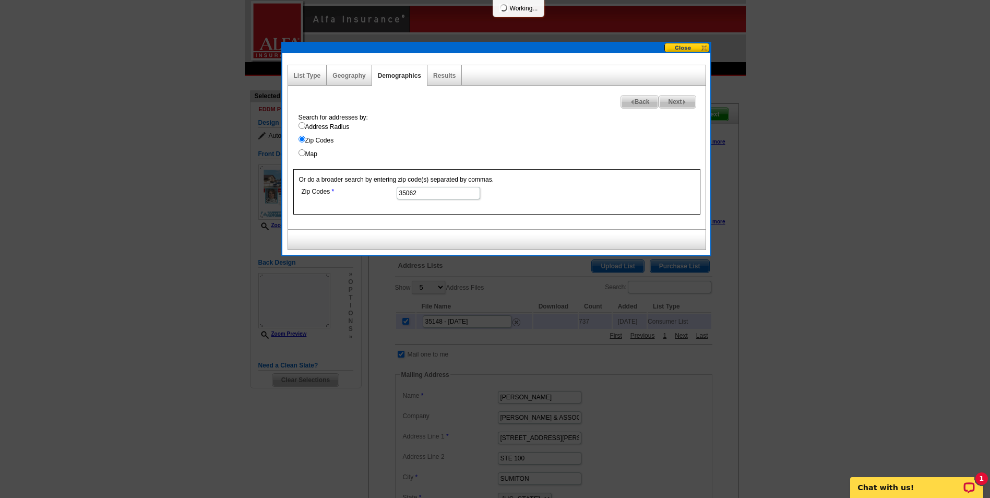
select select
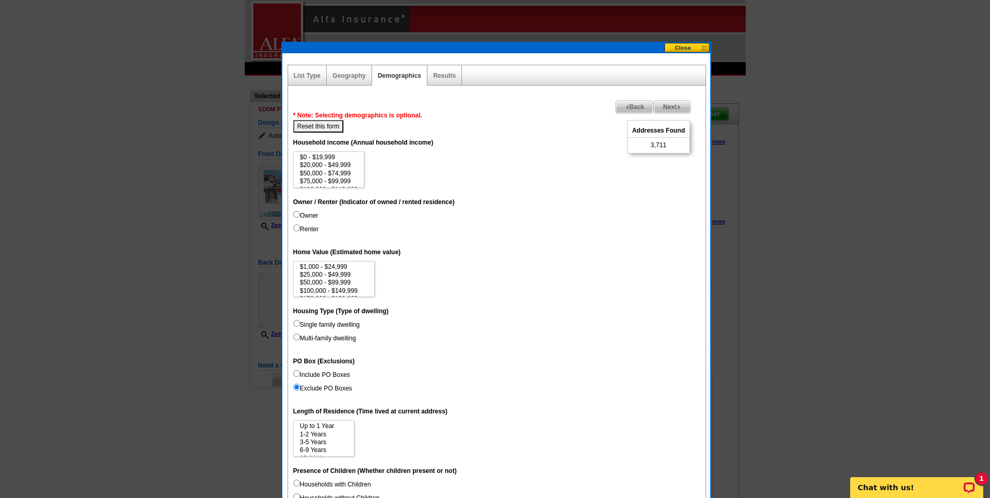
click at [299, 215] on input "Owner" at bounding box center [296, 214] width 7 height 7
radio input "true"
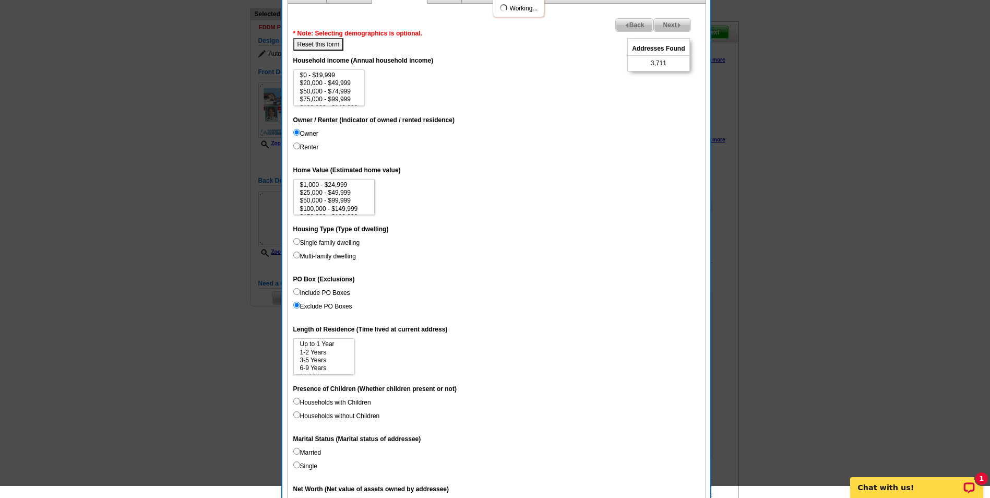
scroll to position [104, 0]
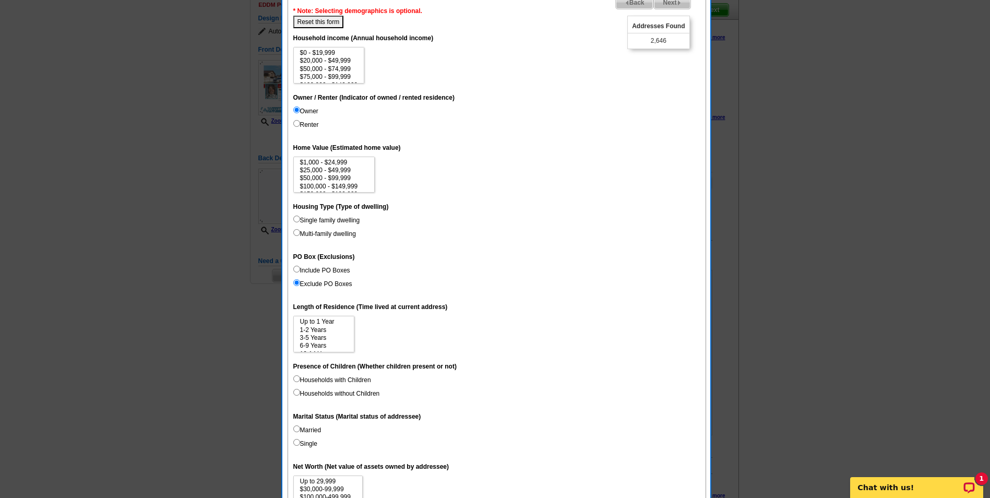
click at [297, 220] on input "Single family dwelling" at bounding box center [296, 219] width 7 height 7
radio input "true"
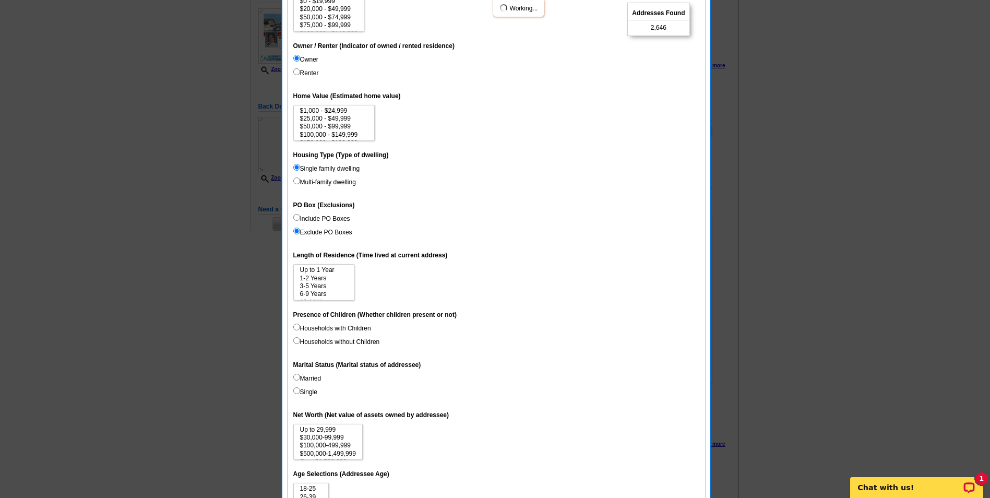
scroll to position [157, 0]
click at [300, 216] on label "Include PO Boxes" at bounding box center [321, 218] width 57 height 9
click at [300, 216] on input "Include PO Boxes" at bounding box center [296, 217] width 7 height 7
radio input "true"
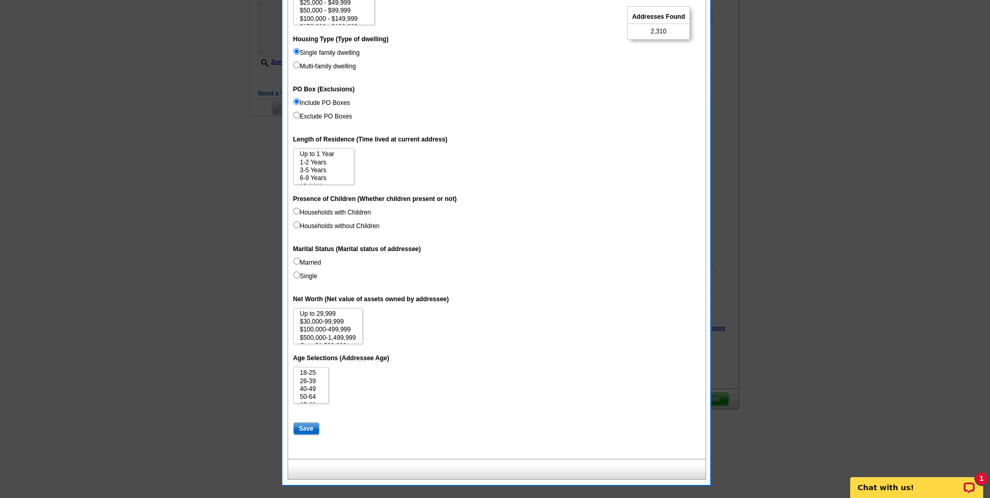
scroll to position [277, 0]
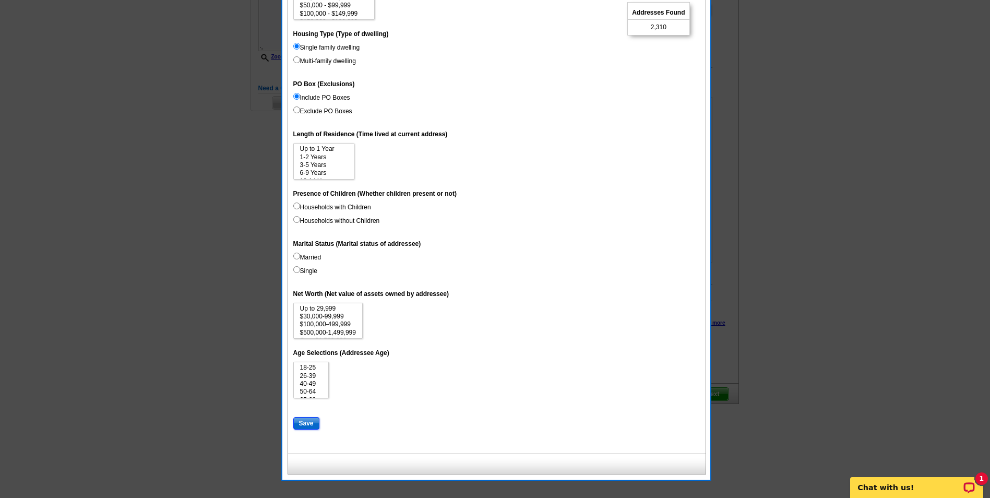
click at [312, 420] on input "Save" at bounding box center [306, 423] width 26 height 13
select select
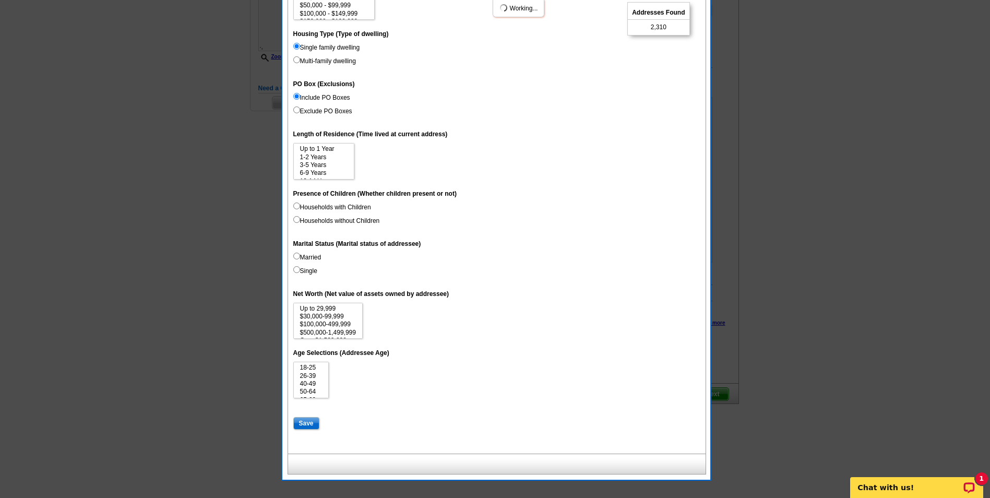
select select
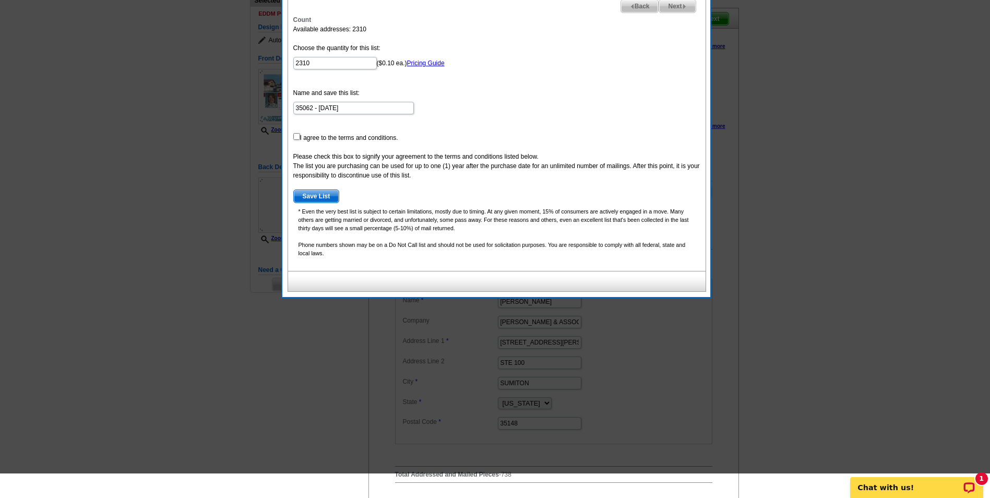
scroll to position [16, 0]
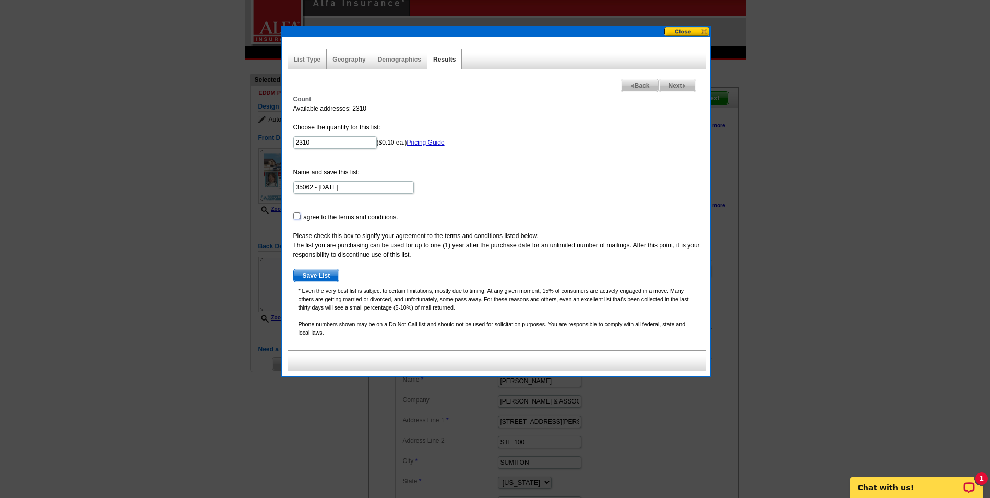
click at [298, 216] on input "checkbox" at bounding box center [296, 215] width 7 height 7
checkbox input "true"
click at [309, 277] on span "Save List" at bounding box center [316, 275] width 45 height 13
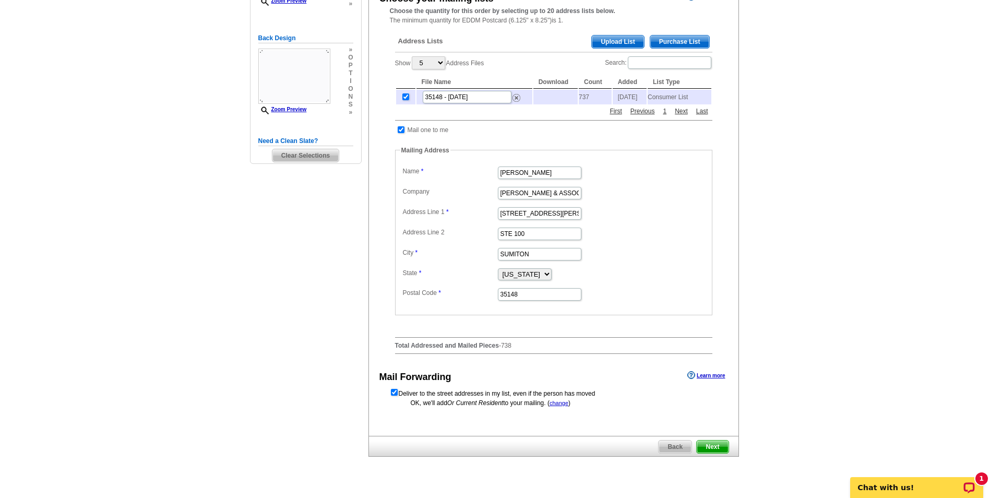
scroll to position [225, 0]
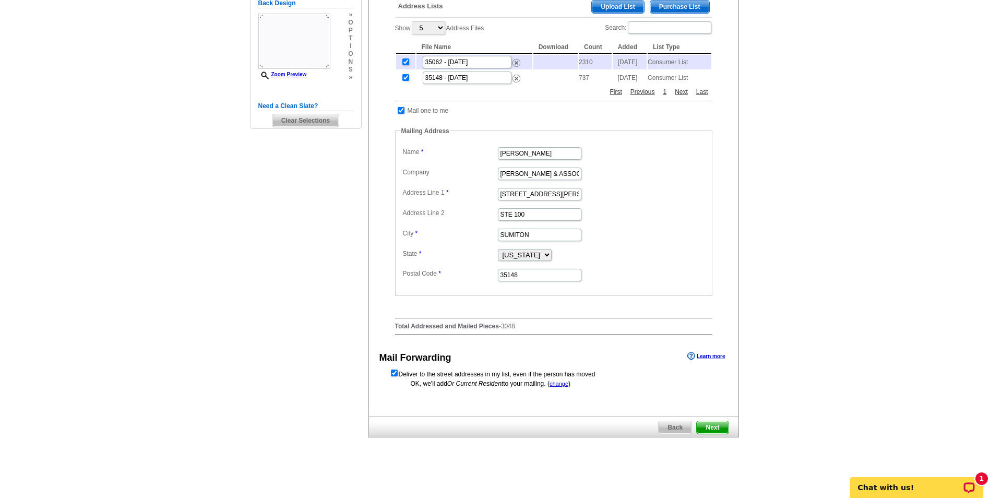
scroll to position [297, 0]
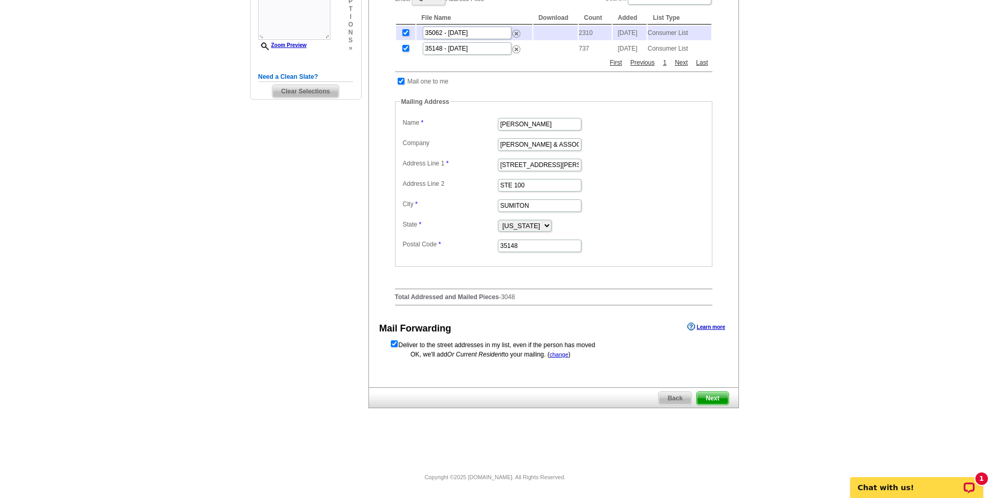
click at [709, 398] on span "Next" at bounding box center [712, 398] width 31 height 13
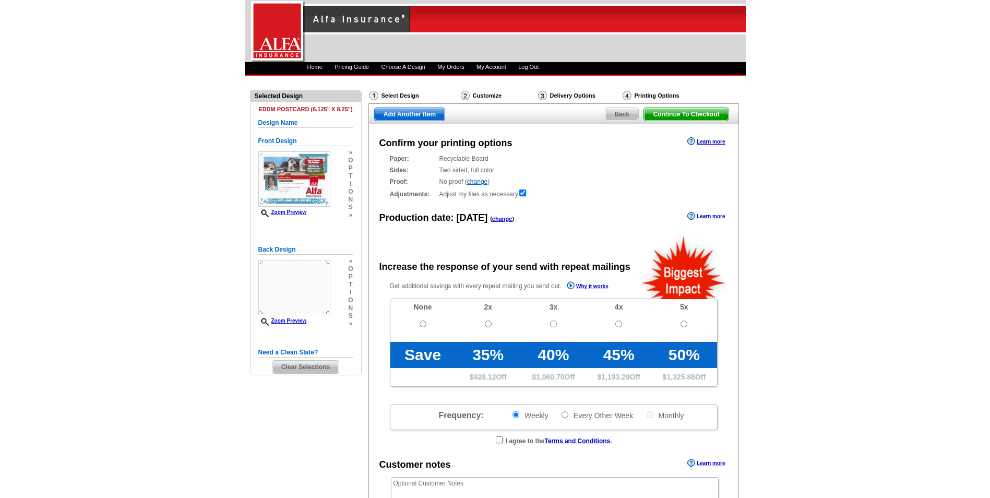
radio input "false"
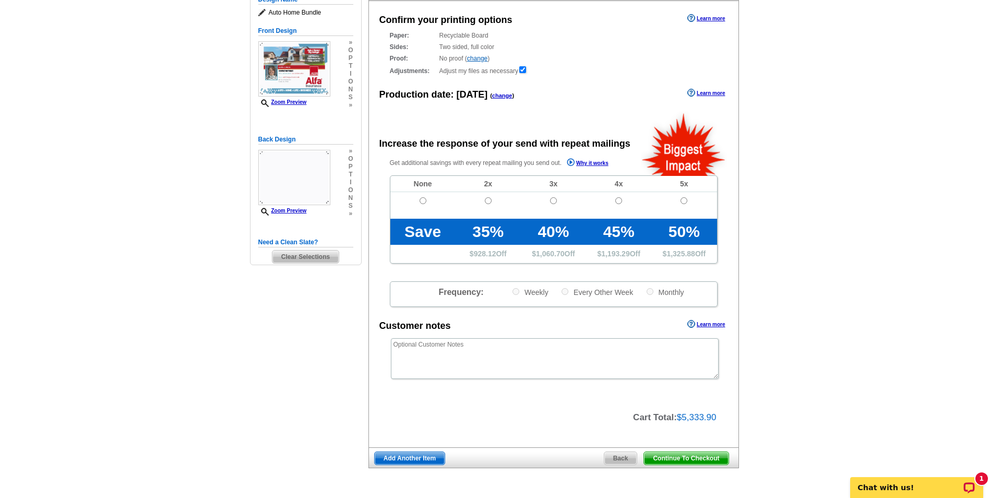
scroll to position [157, 0]
